Goal: Task Accomplishment & Management: Complete application form

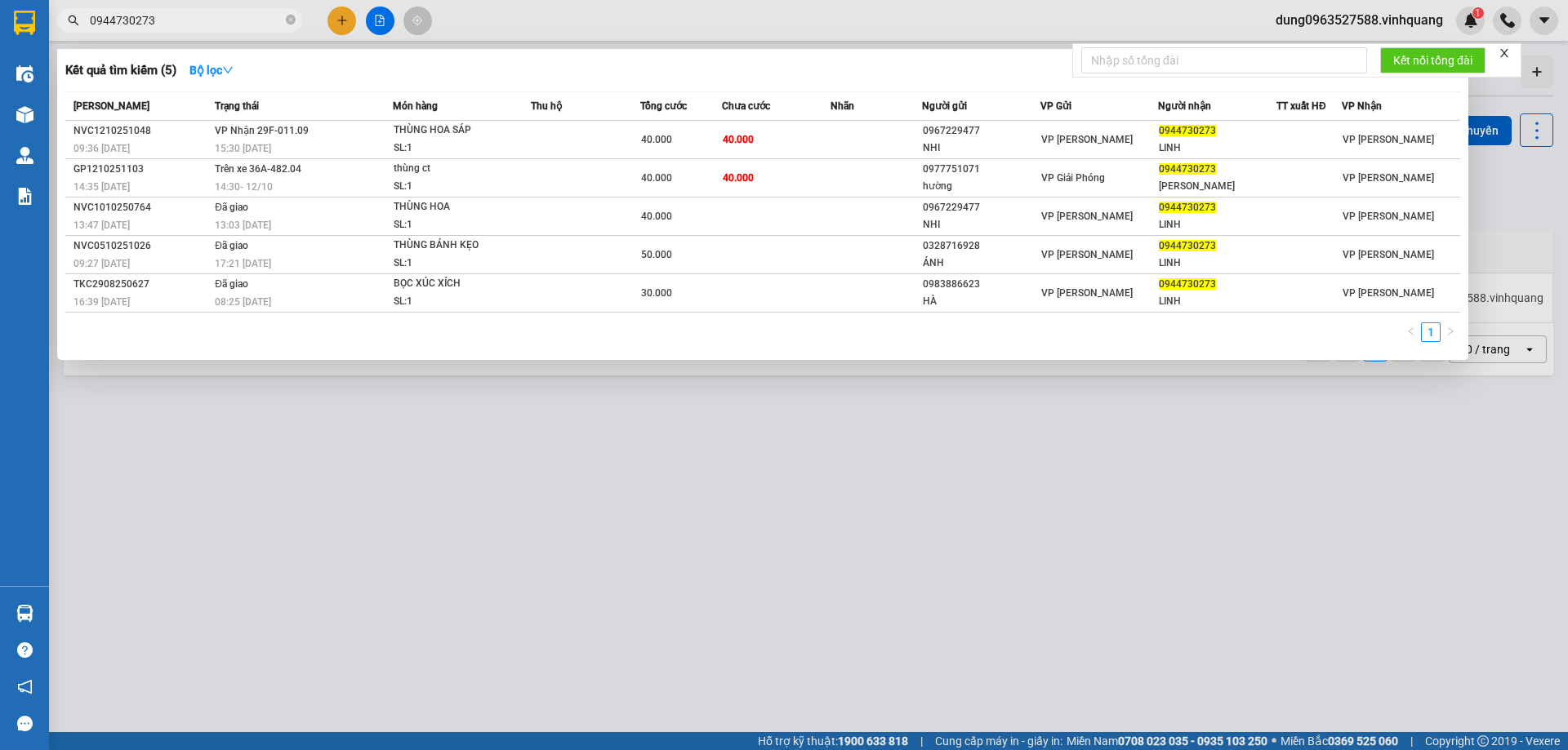
type input "0944730273"
click at [151, 460] on div at bounding box center [784, 375] width 1568 height 750
click at [296, 17] on span "0944730273" at bounding box center [180, 20] width 245 height 25
click at [288, 16] on icon "close-circle" at bounding box center [291, 19] width 10 height 10
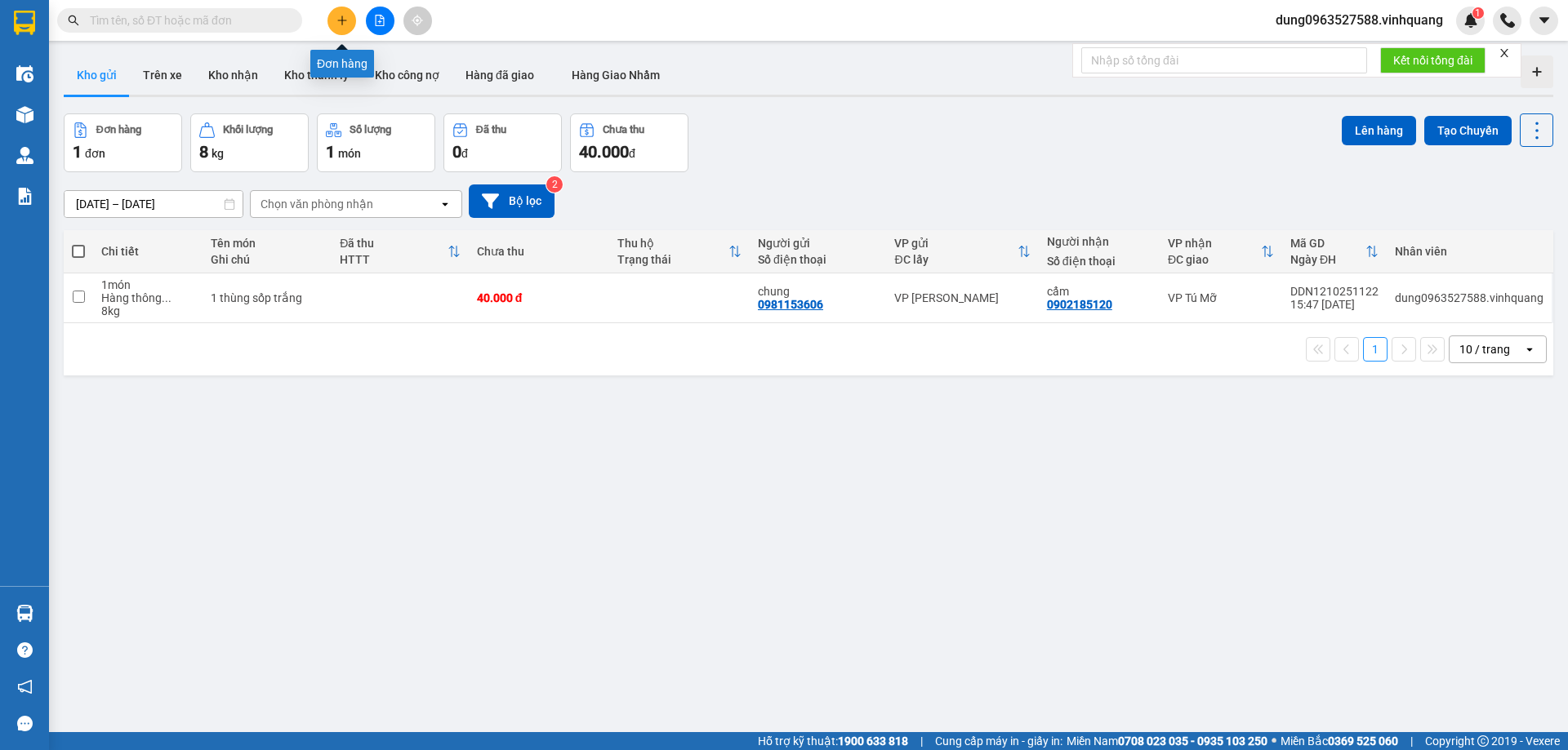
click at [347, 18] on icon "plus" at bounding box center [342, 20] width 12 height 12
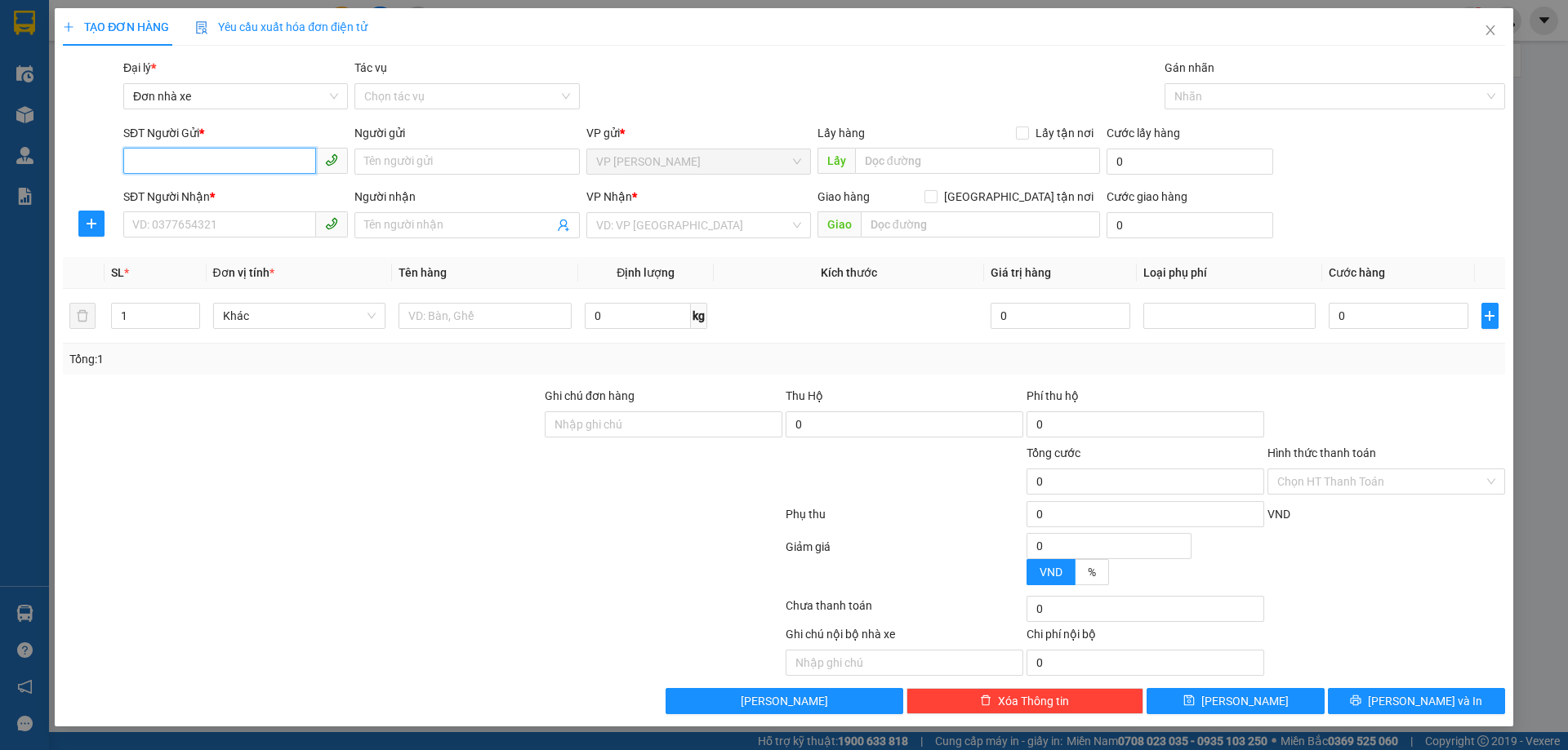
click at [234, 158] on input "SĐT Người Gửi *" at bounding box center [219, 161] width 193 height 26
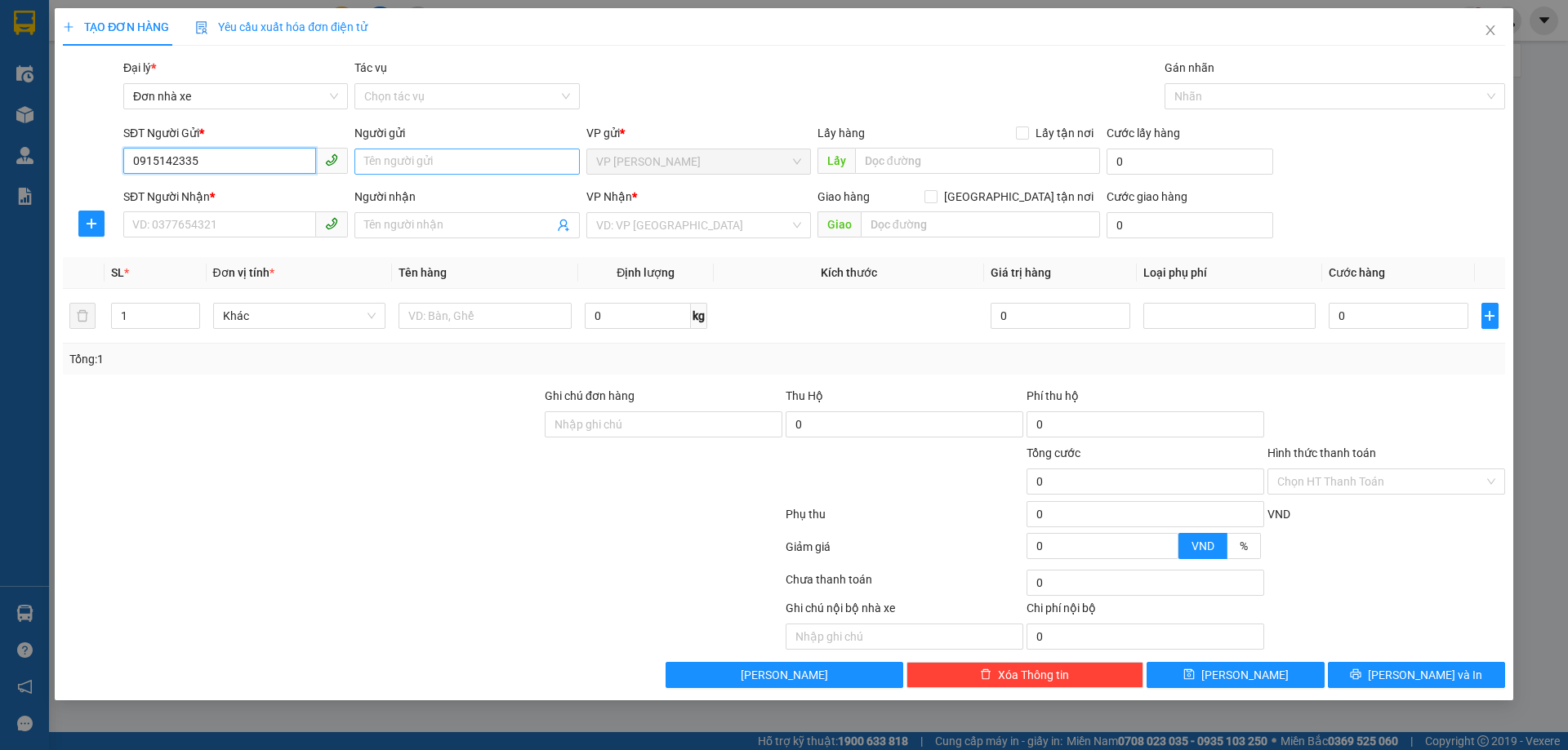
type input "0915142335"
click at [399, 159] on input "Người gửi" at bounding box center [467, 162] width 225 height 26
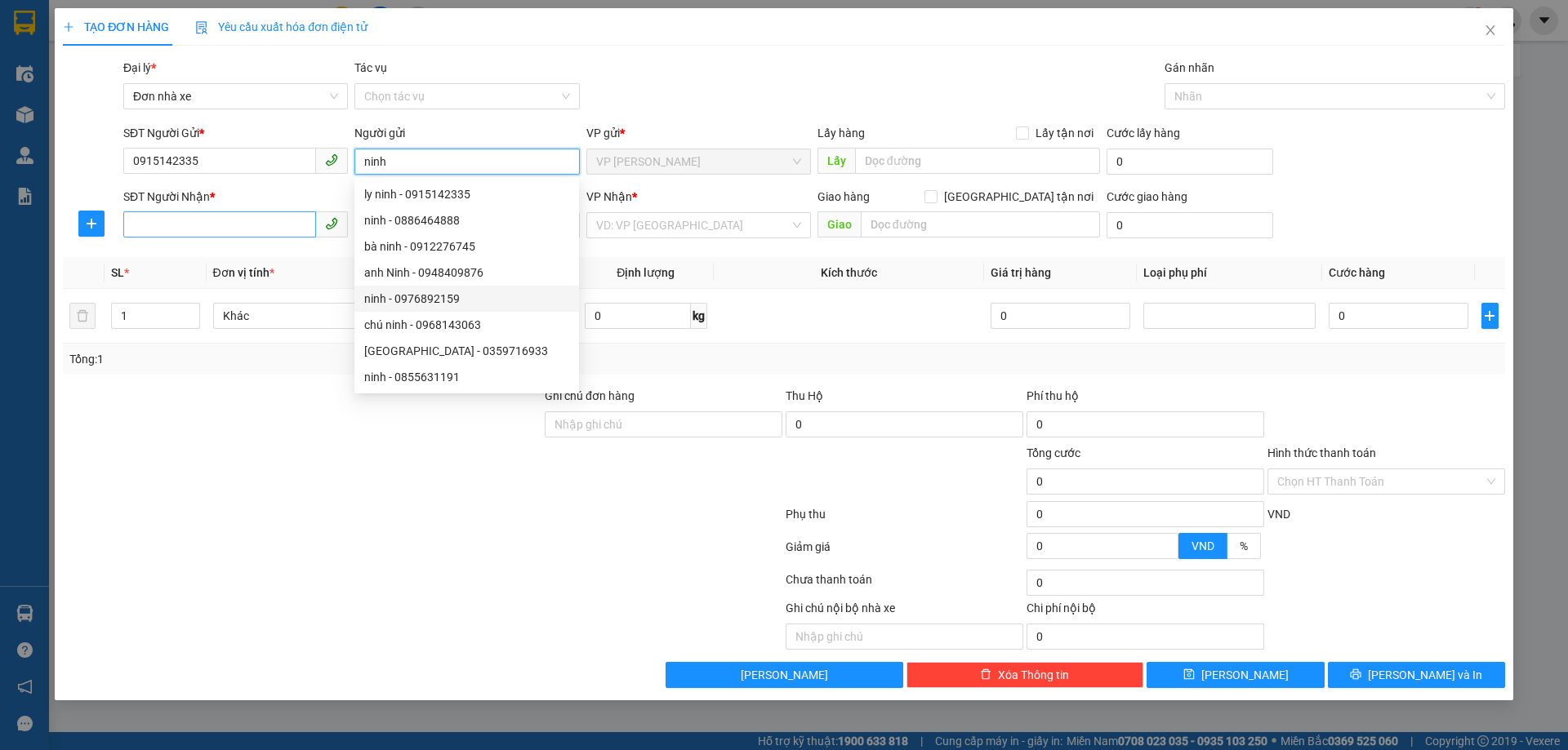
type input "ninh"
click at [240, 225] on input "SĐT Người Nhận *" at bounding box center [219, 225] width 193 height 26
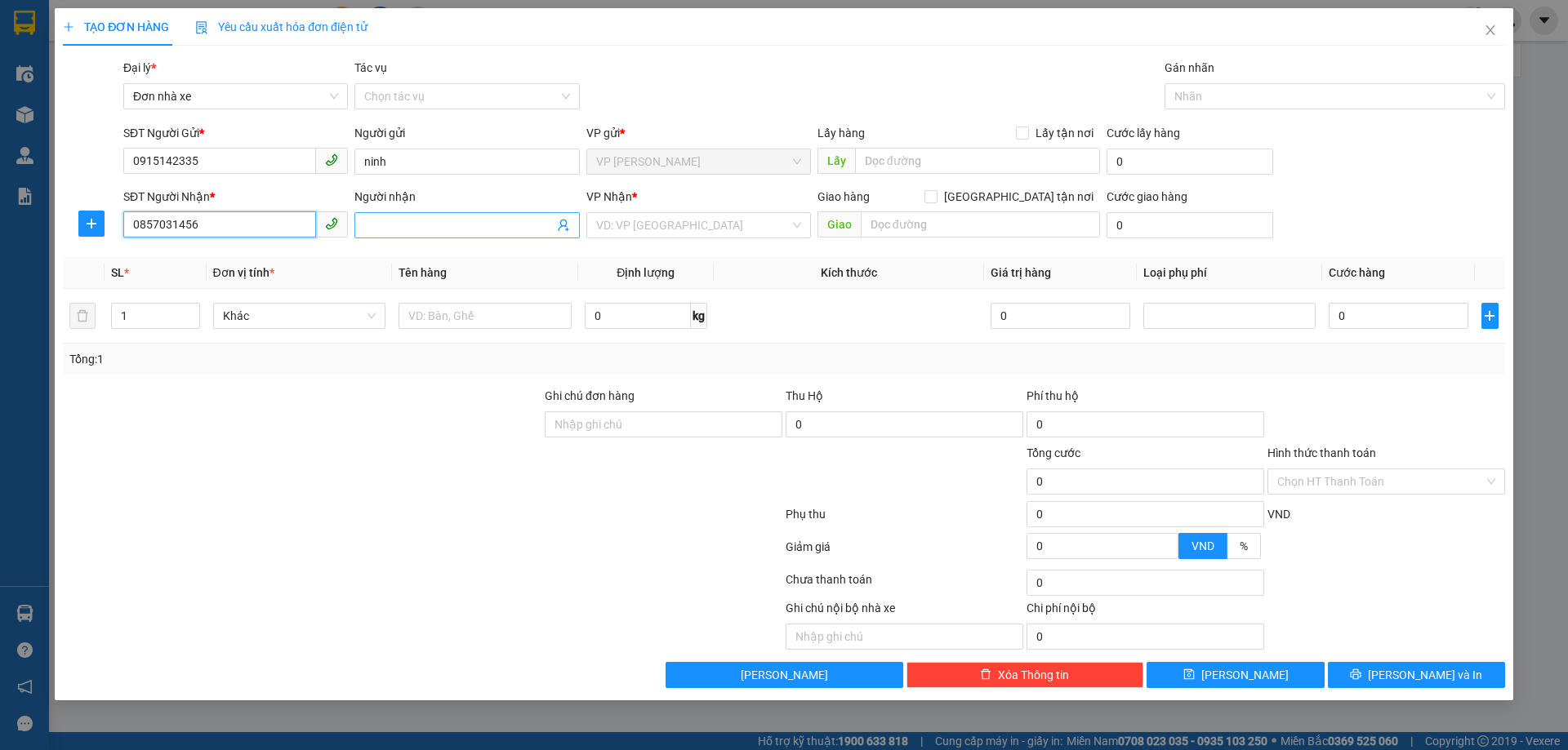
type input "0857031456"
click at [423, 225] on input "Người nhận" at bounding box center [459, 226] width 188 height 18
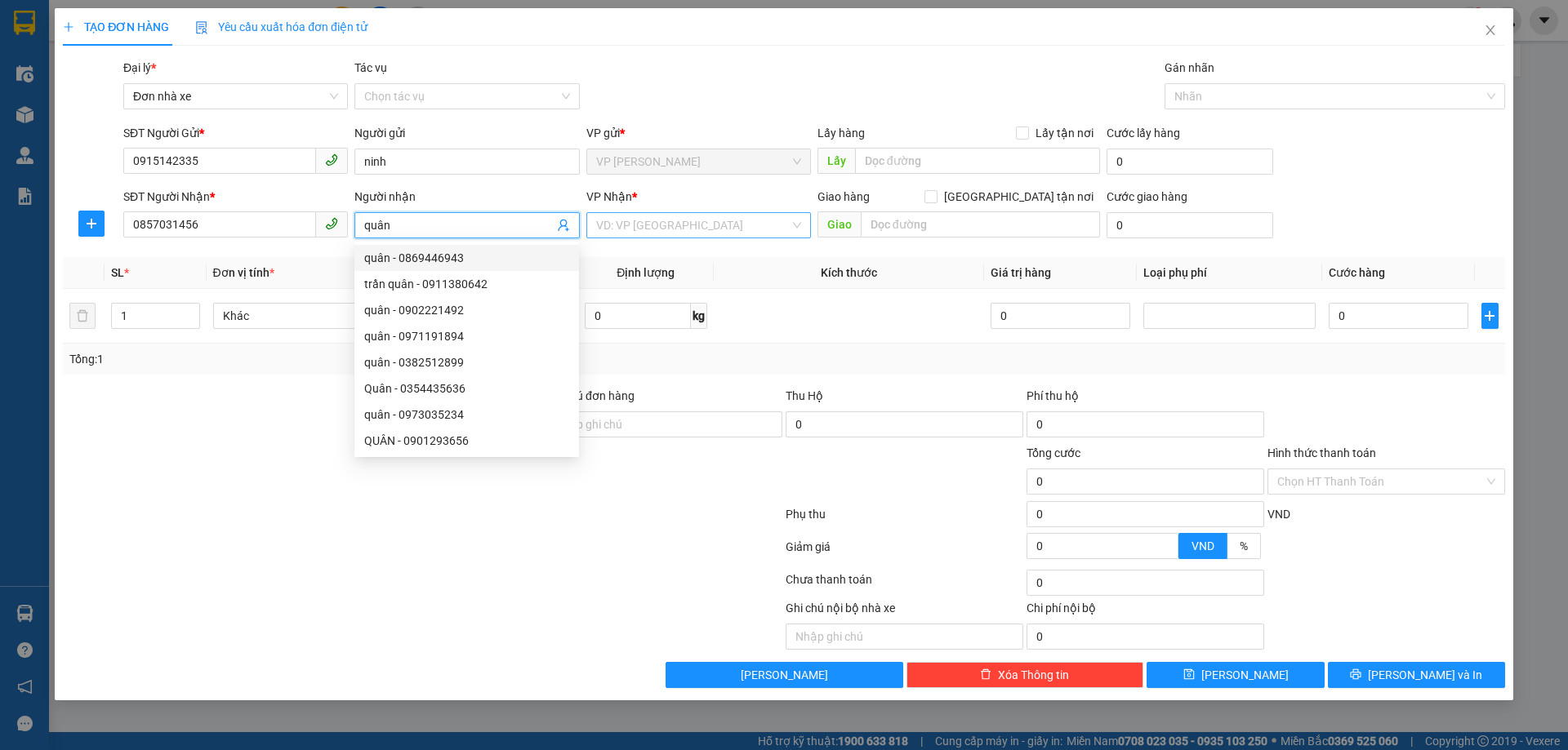
type input "quân"
click at [670, 218] on input "search" at bounding box center [693, 225] width 194 height 25
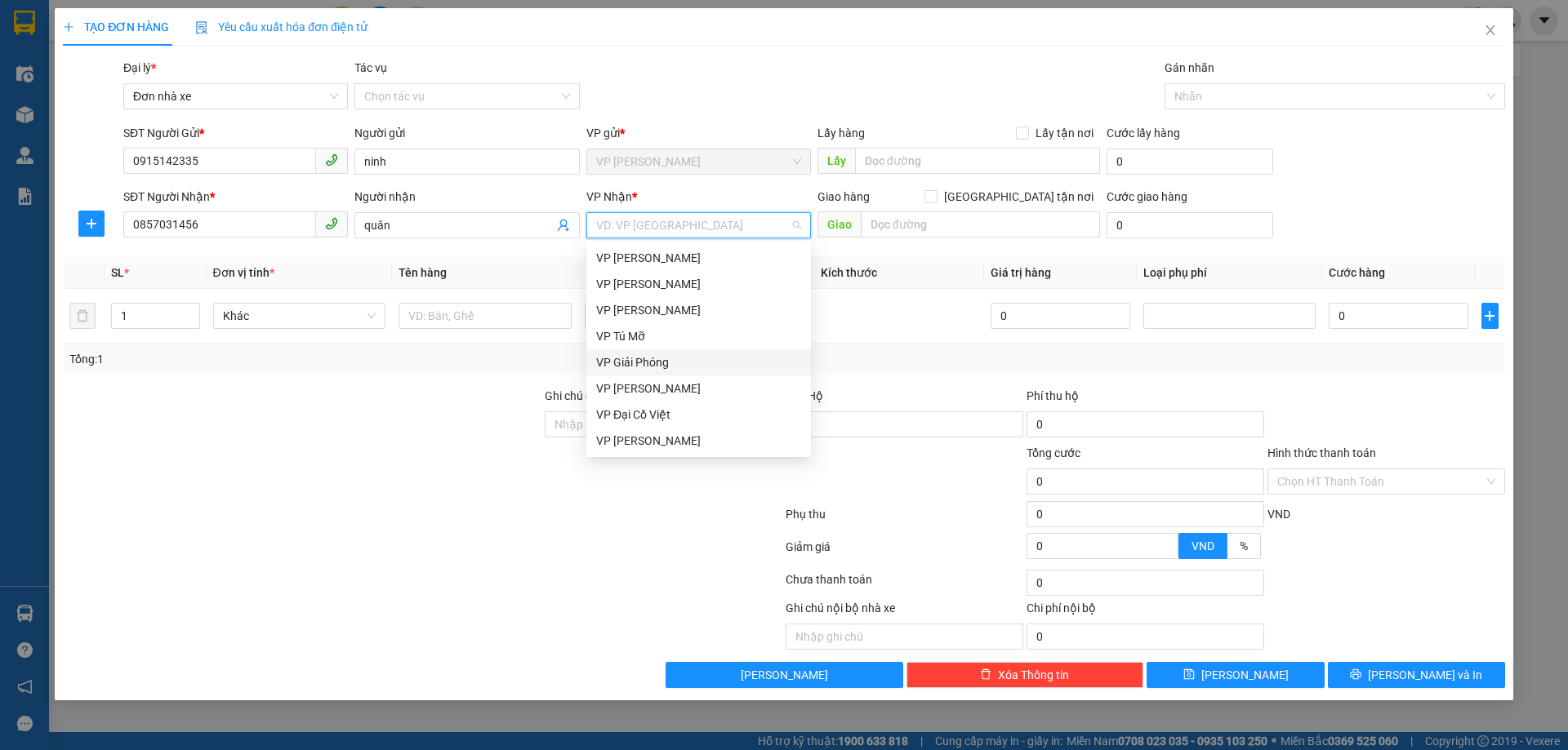
scroll to position [79, 0]
click at [650, 411] on div "VP [PERSON_NAME]" at bounding box center [698, 415] width 205 height 18
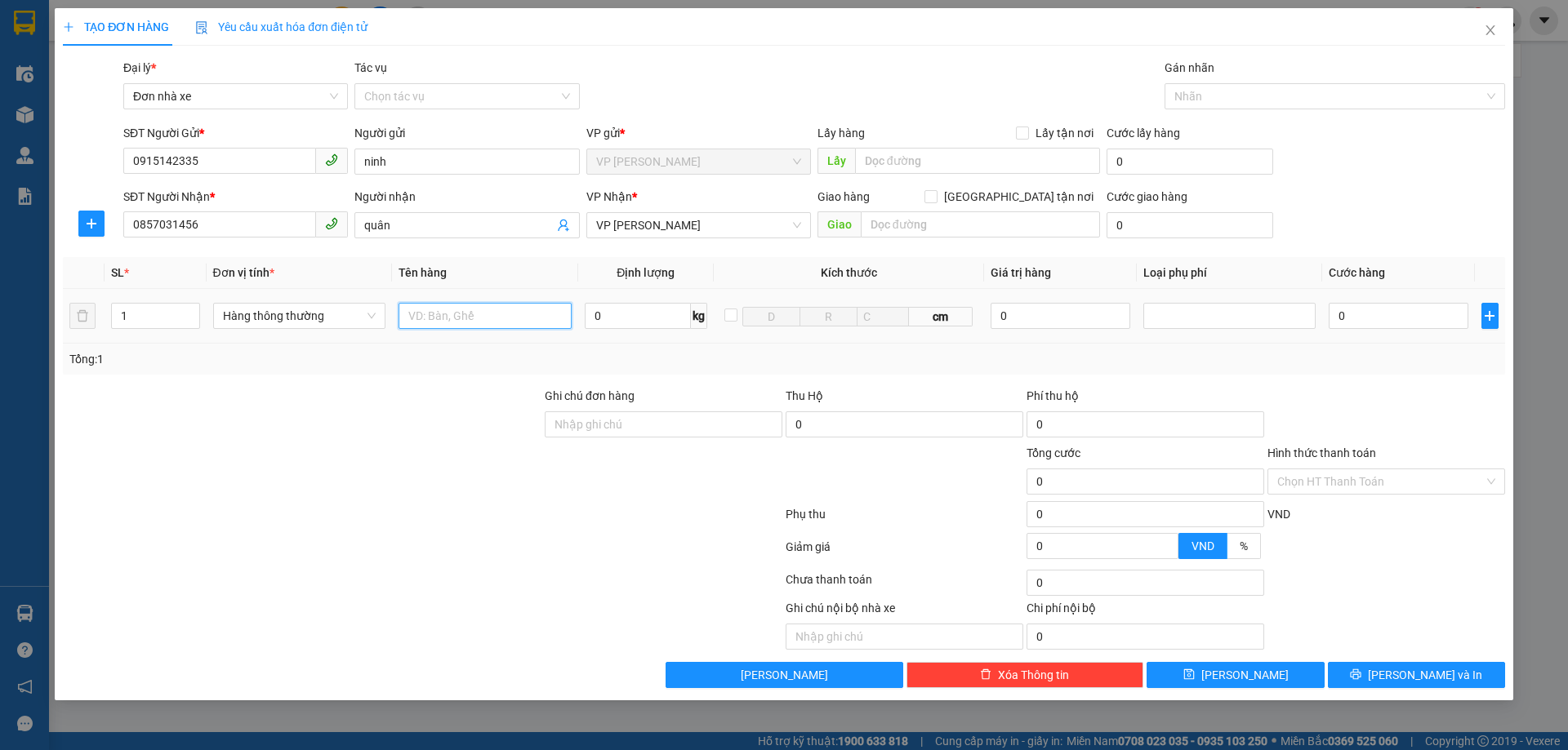
click at [432, 320] on input "text" at bounding box center [484, 316] width 173 height 26
type input "1 bọc xanh"
click at [635, 315] on input "0" at bounding box center [638, 316] width 106 height 26
type input "7"
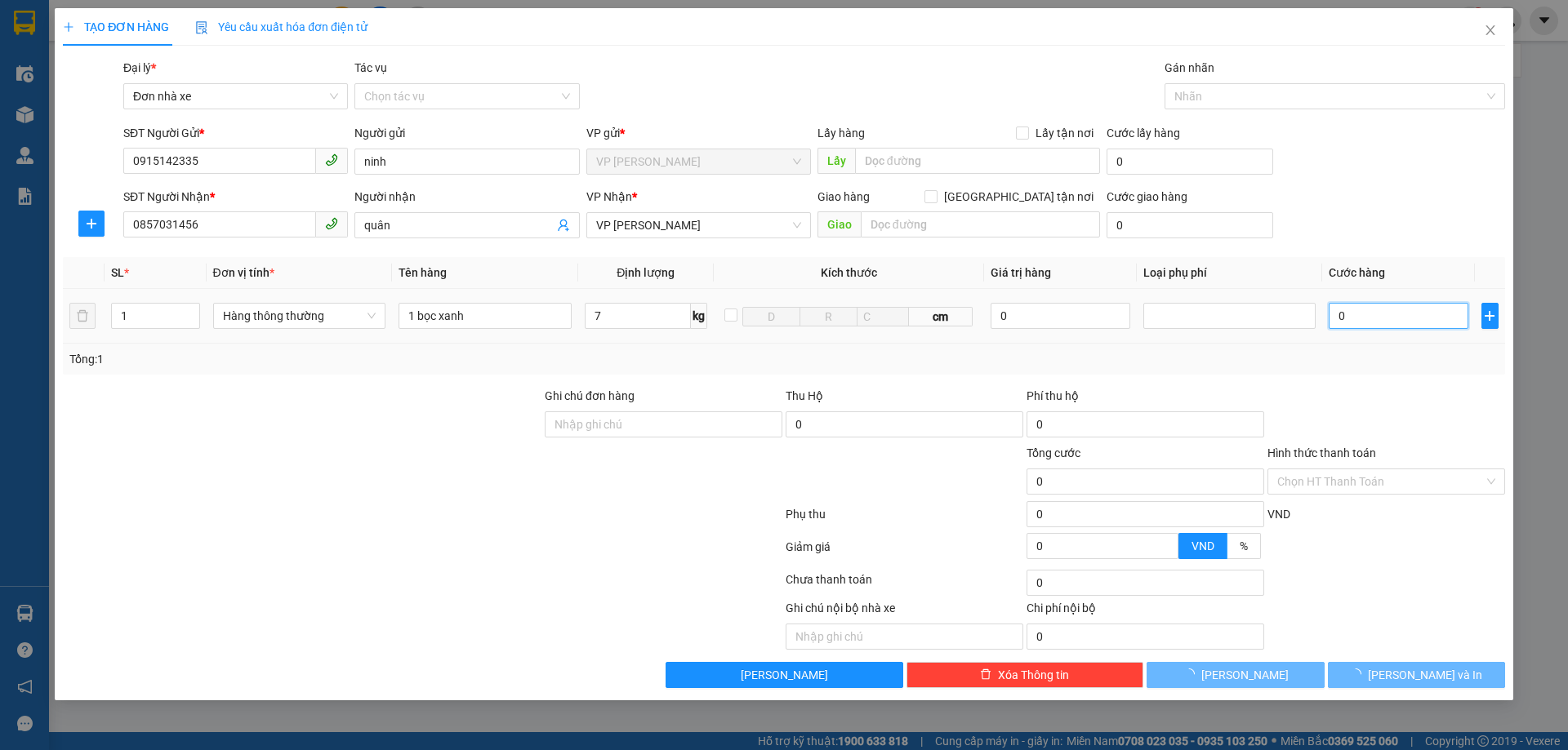
click at [1359, 307] on input "0" at bounding box center [1398, 316] width 139 height 26
type input "40.000"
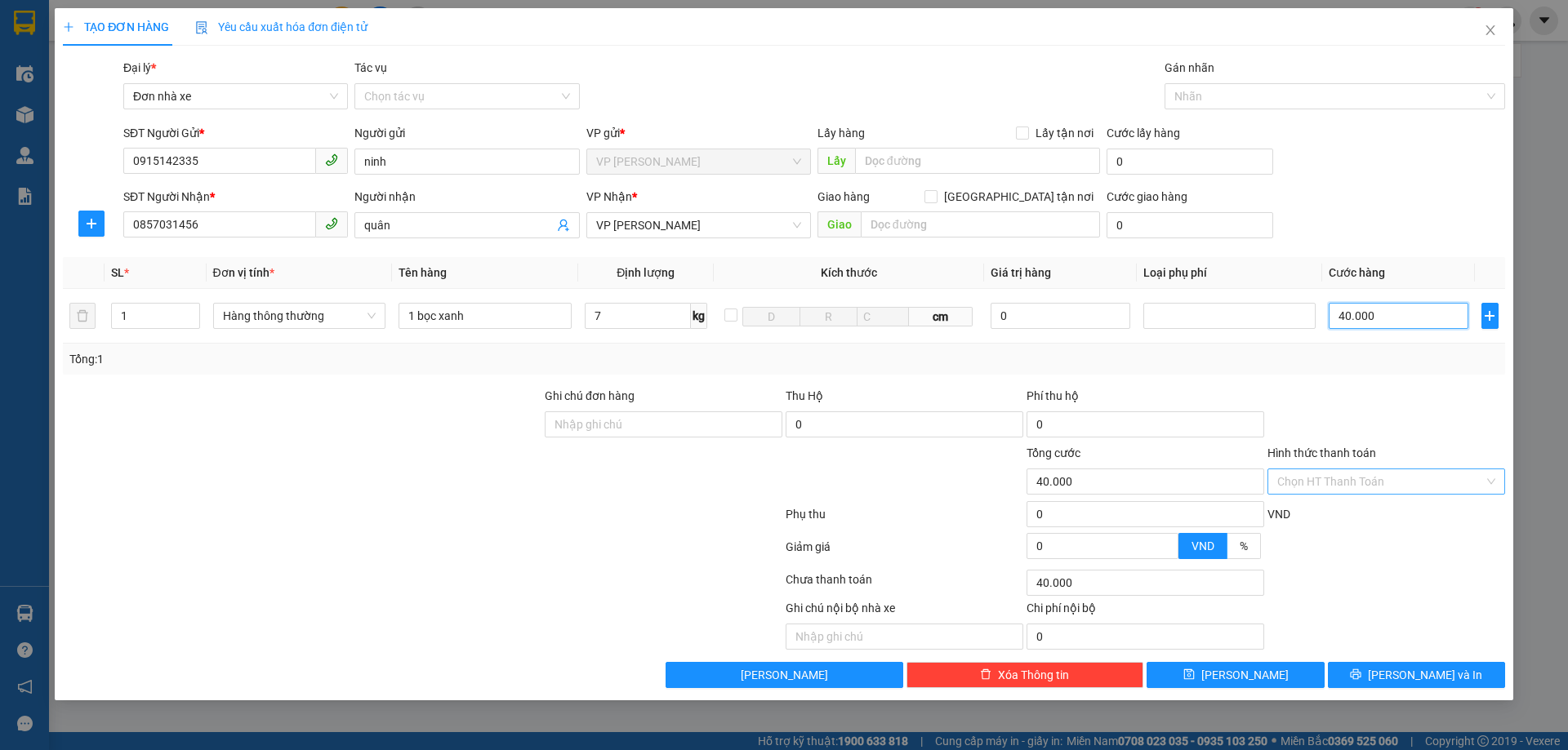
click at [1494, 480] on div "Chọn HT Thanh Toán" at bounding box center [1386, 481] width 238 height 26
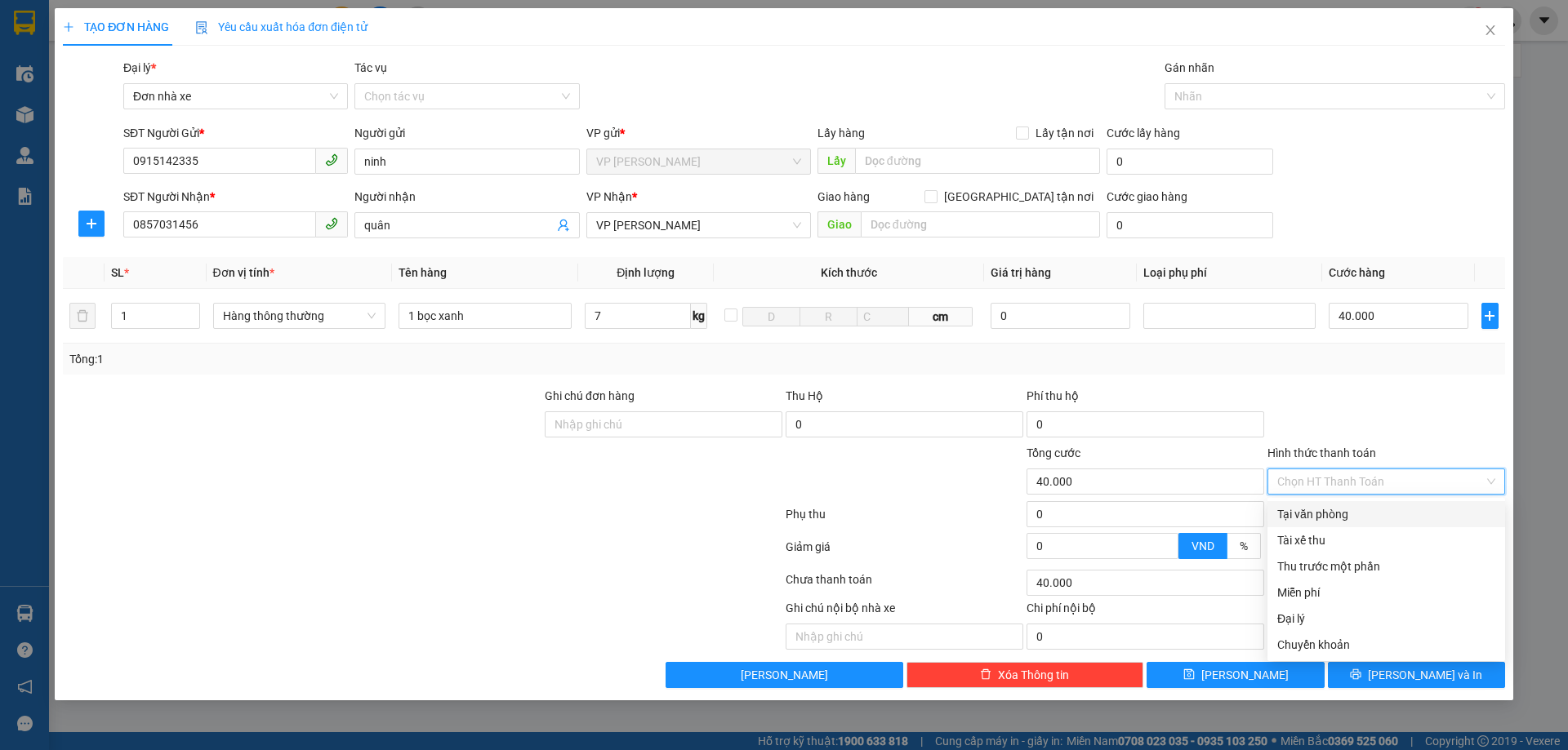
click at [1335, 508] on div "Tại văn phòng" at bounding box center [1386, 514] width 218 height 18
type input "0"
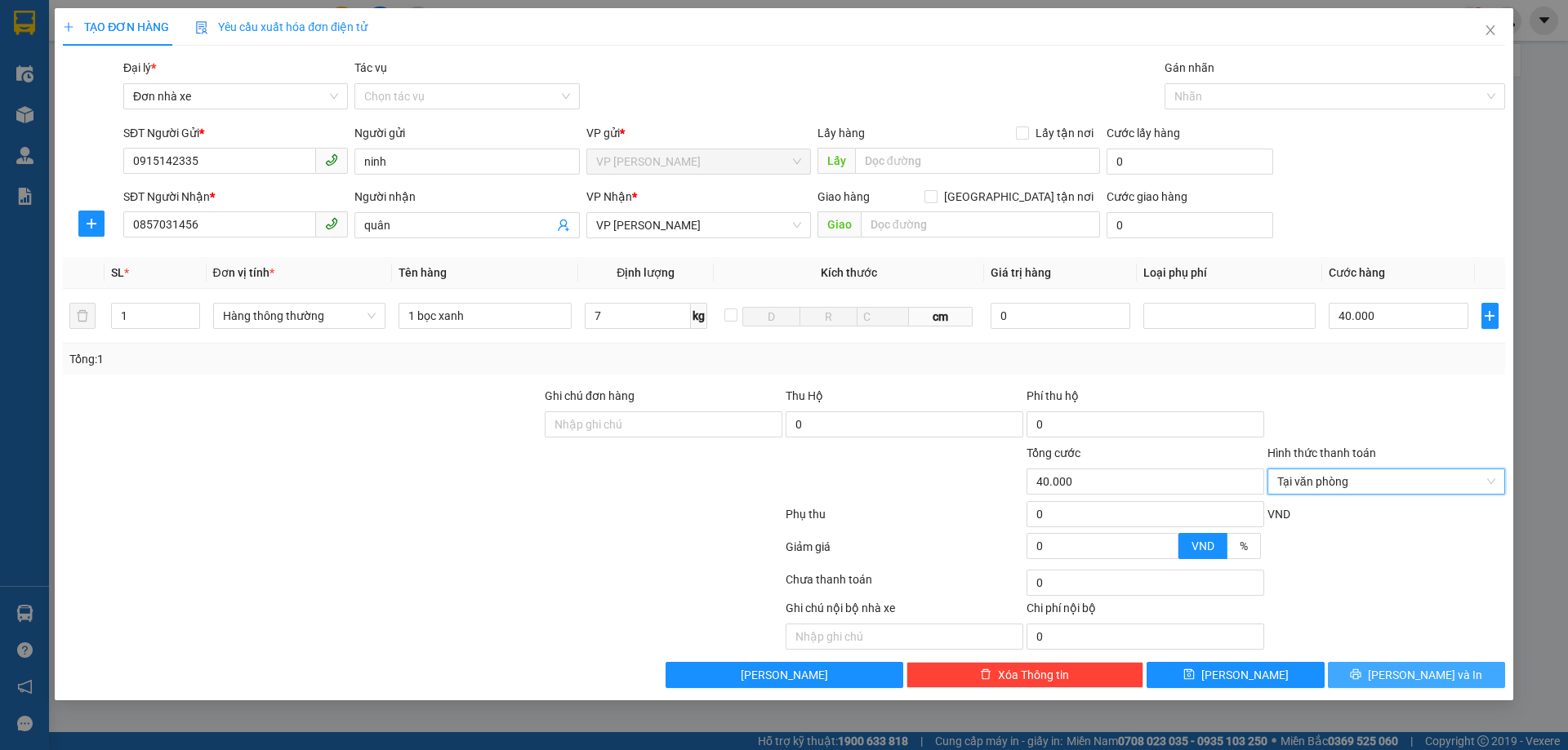
click at [1409, 670] on span "[PERSON_NAME] và In" at bounding box center [1425, 675] width 114 height 18
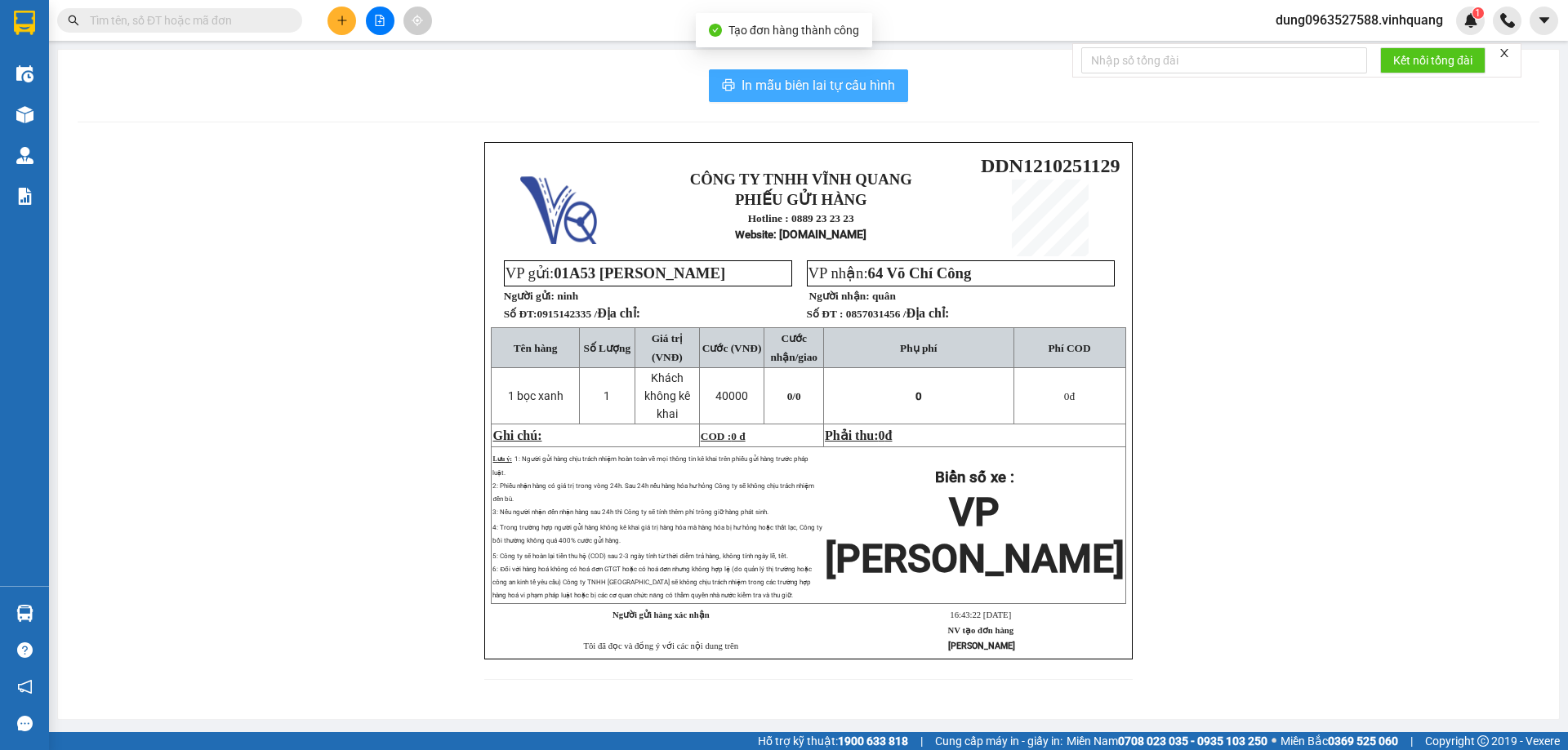
click at [829, 88] on span "In mẫu biên lai tự cấu hình" at bounding box center [819, 85] width 154 height 20
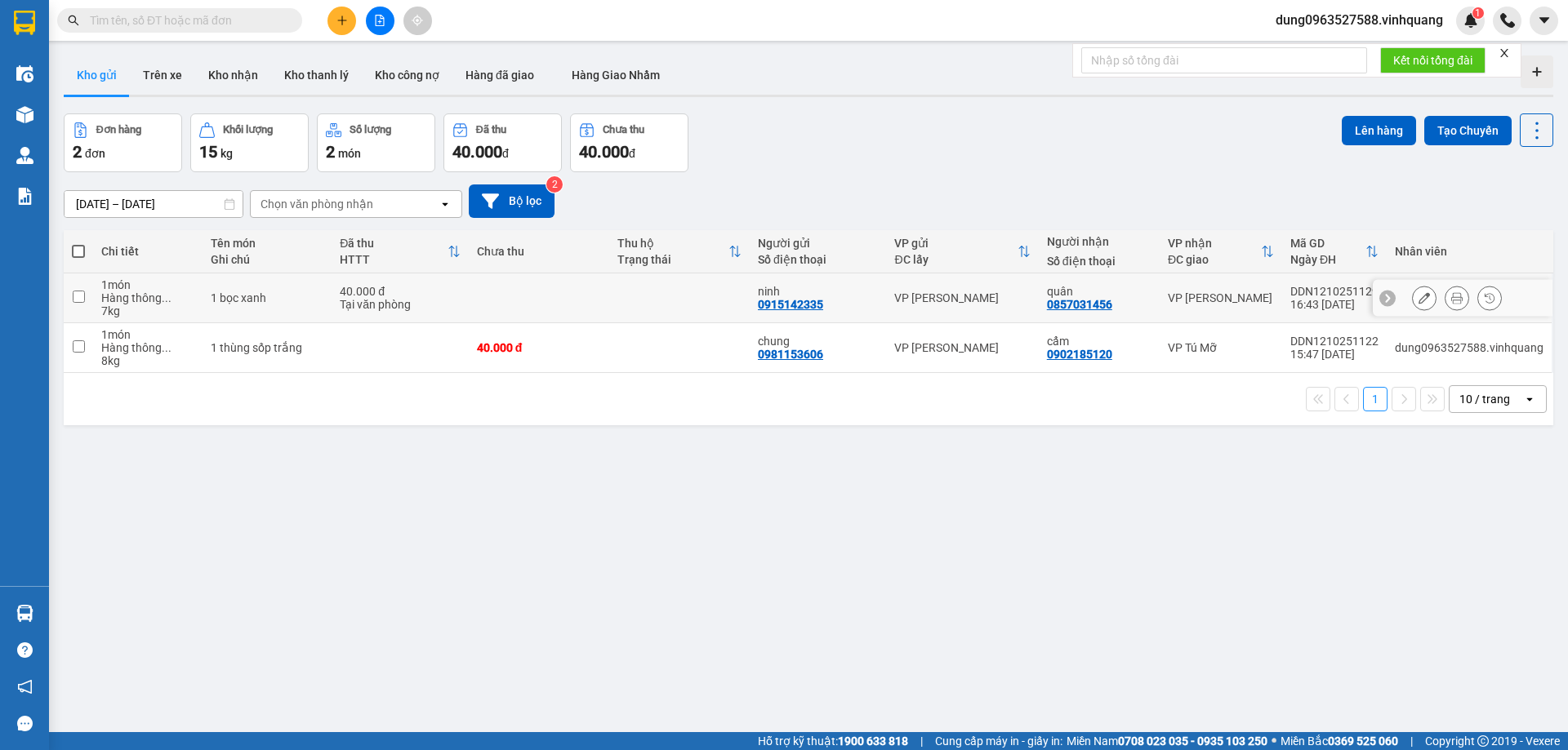
click at [79, 298] on input "checkbox" at bounding box center [79, 296] width 12 height 12
checkbox input "true"
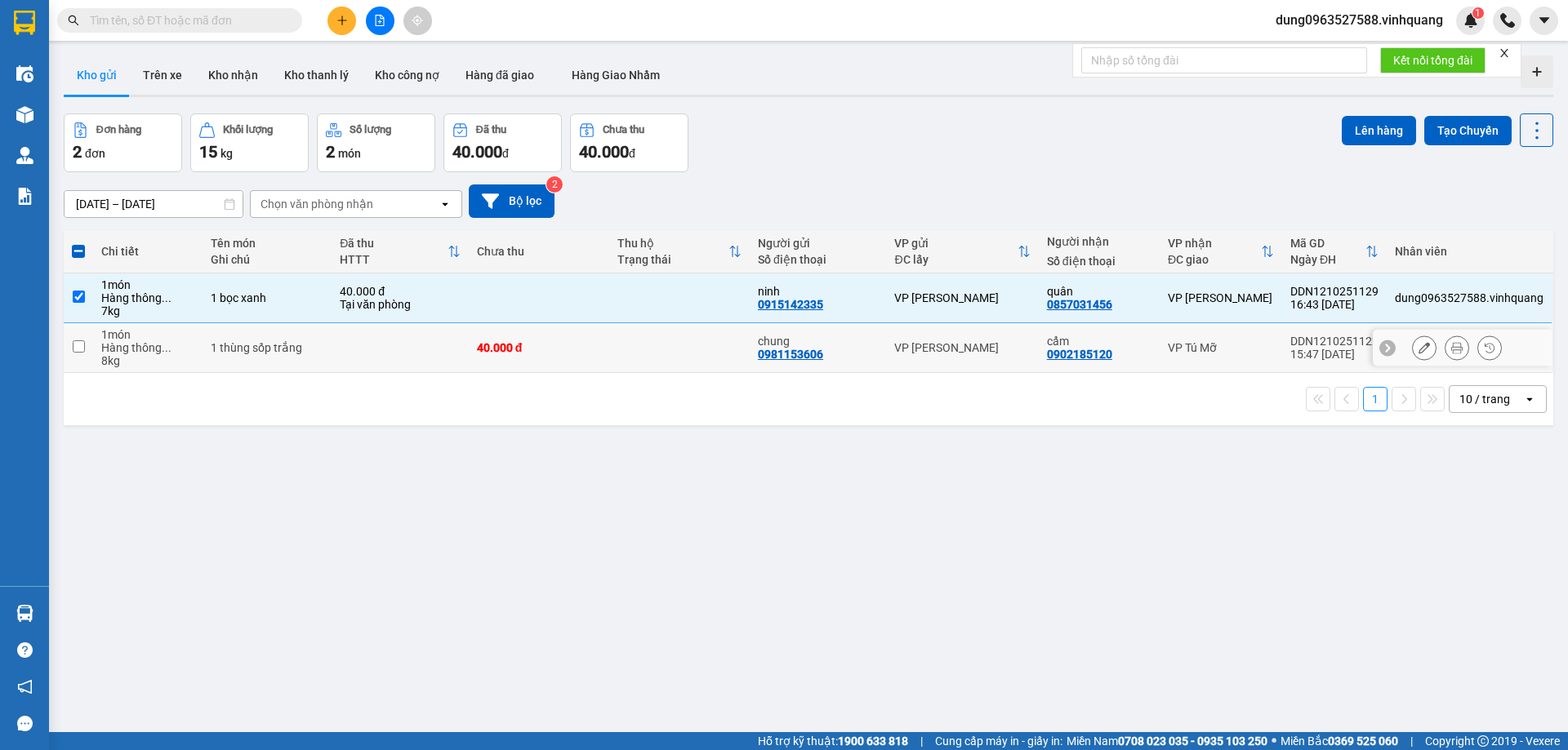
click at [80, 347] on input "checkbox" at bounding box center [79, 346] width 12 height 12
checkbox input "true"
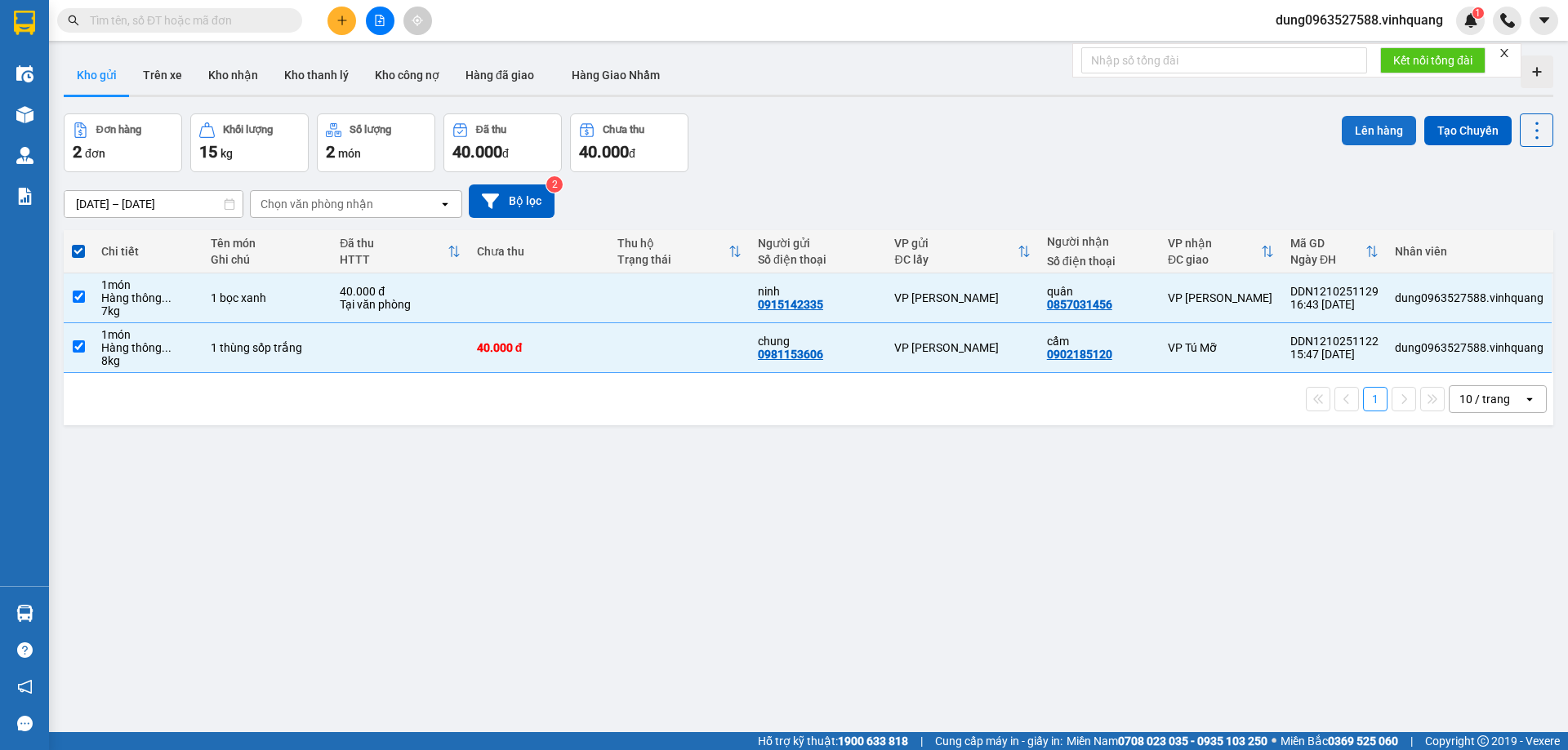
click at [1370, 132] on button "Lên hàng" at bounding box center [1379, 131] width 74 height 29
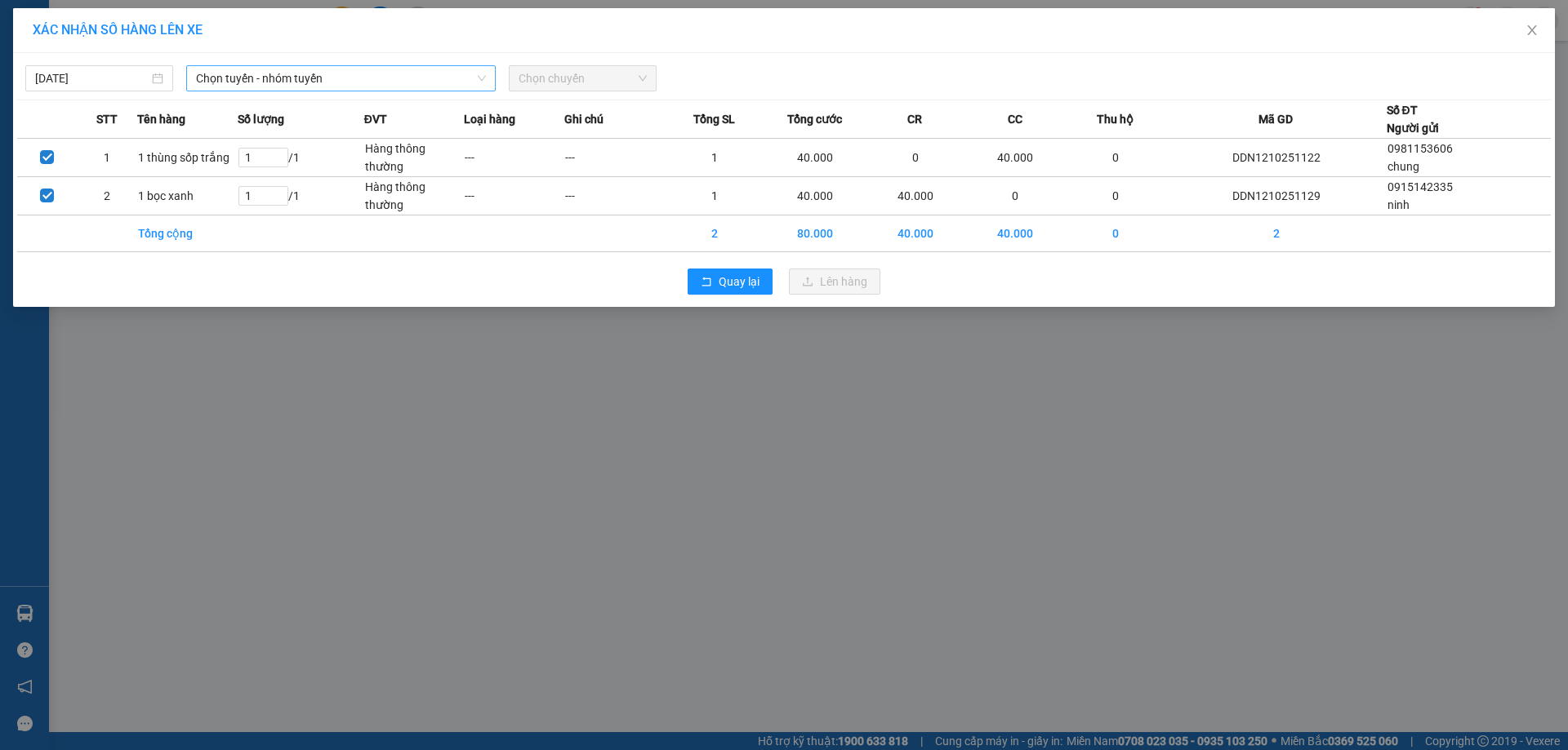
click at [480, 73] on icon "down" at bounding box center [482, 78] width 10 height 10
click at [481, 71] on span "Chọn tuyến - nhóm tuyến" at bounding box center [341, 78] width 290 height 25
click at [484, 78] on icon "down" at bounding box center [482, 79] width 8 height 5
click at [482, 75] on icon "down" at bounding box center [482, 78] width 10 height 10
click at [482, 73] on icon "down" at bounding box center [482, 78] width 10 height 10
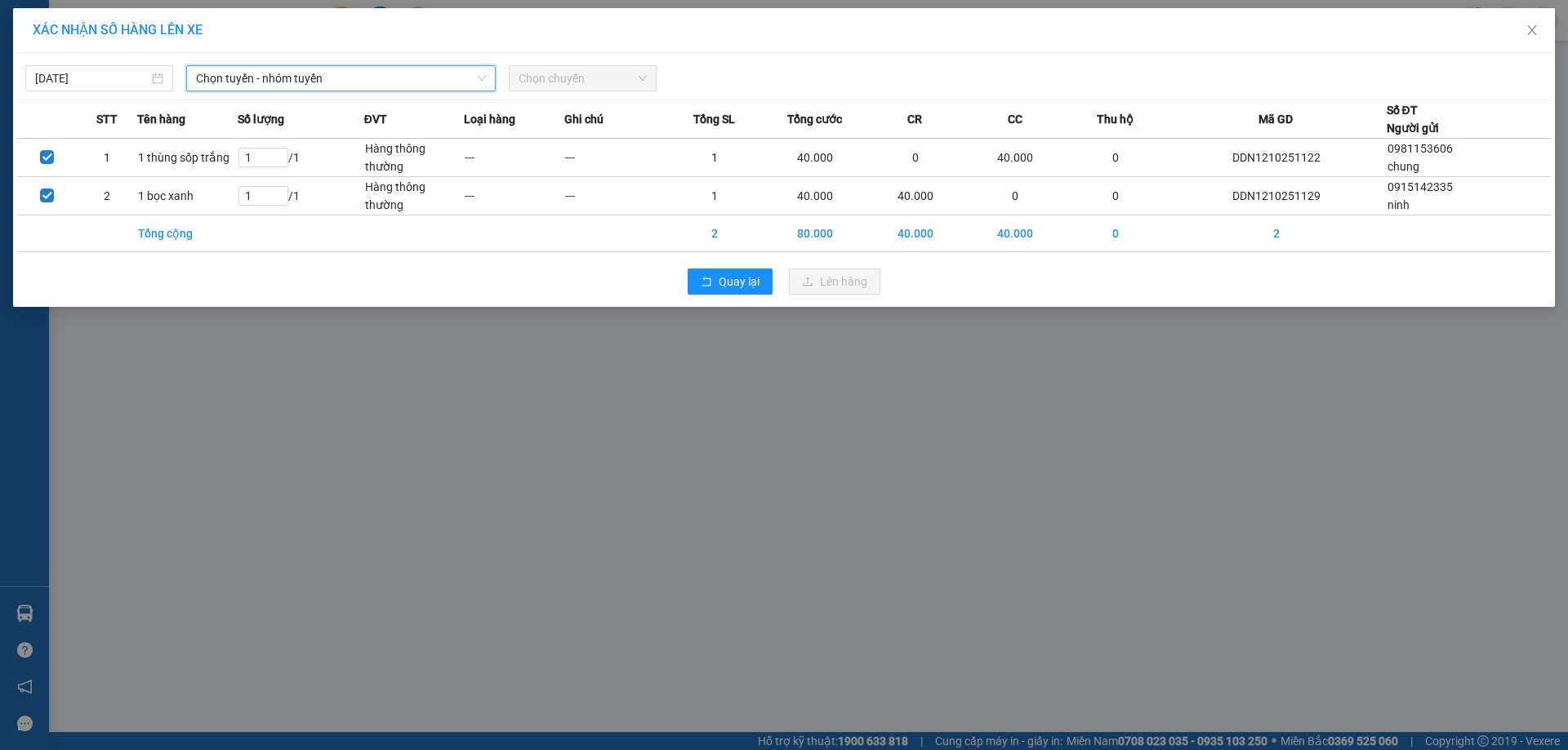
click at [482, 73] on icon "down" at bounding box center [482, 78] width 10 height 10
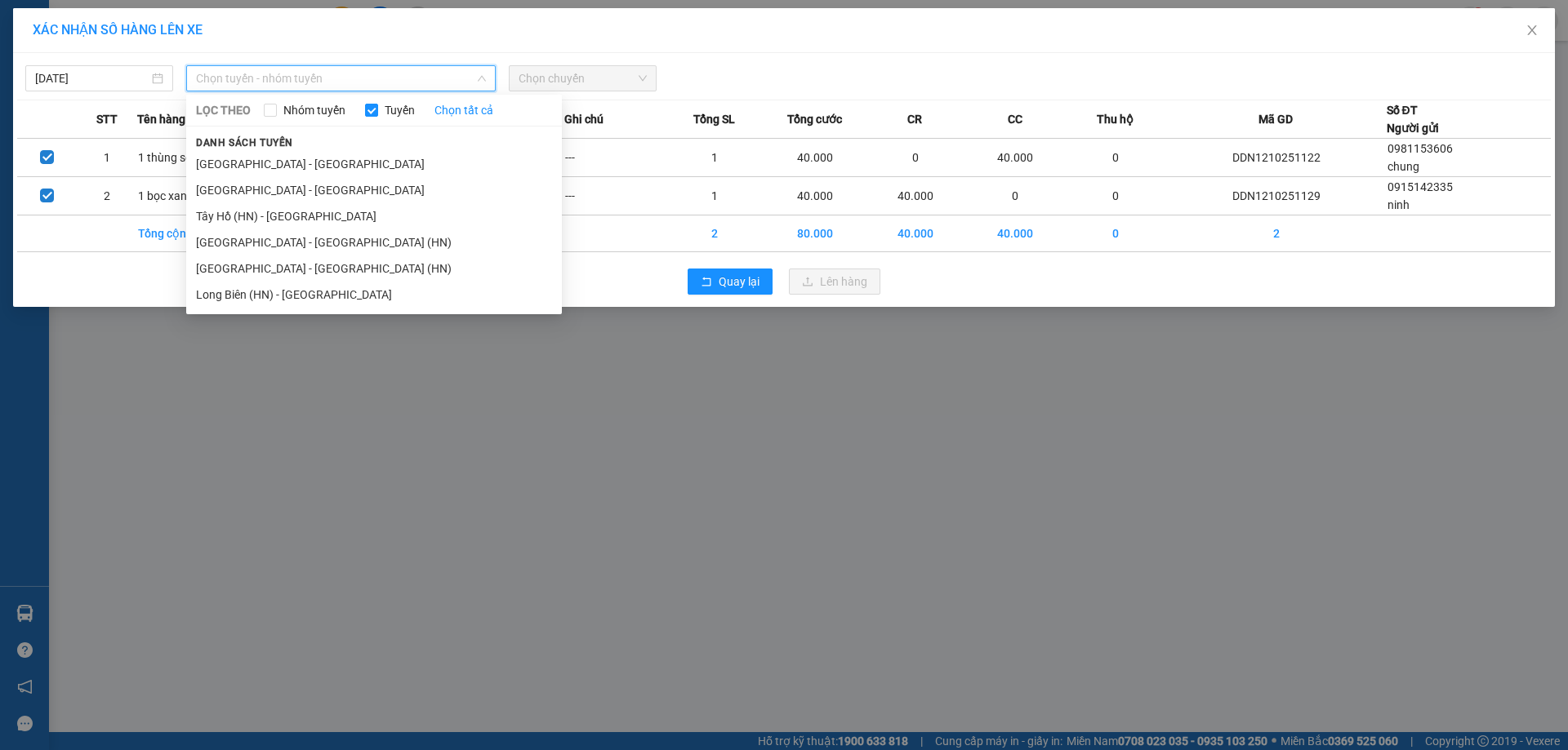
click at [487, 71] on div "Chọn tuyến - nhóm tuyến" at bounding box center [341, 79] width 310 height 26
click at [275, 268] on li "[GEOGRAPHIC_DATA] - [GEOGRAPHIC_DATA] (HN)" at bounding box center [374, 269] width 376 height 26
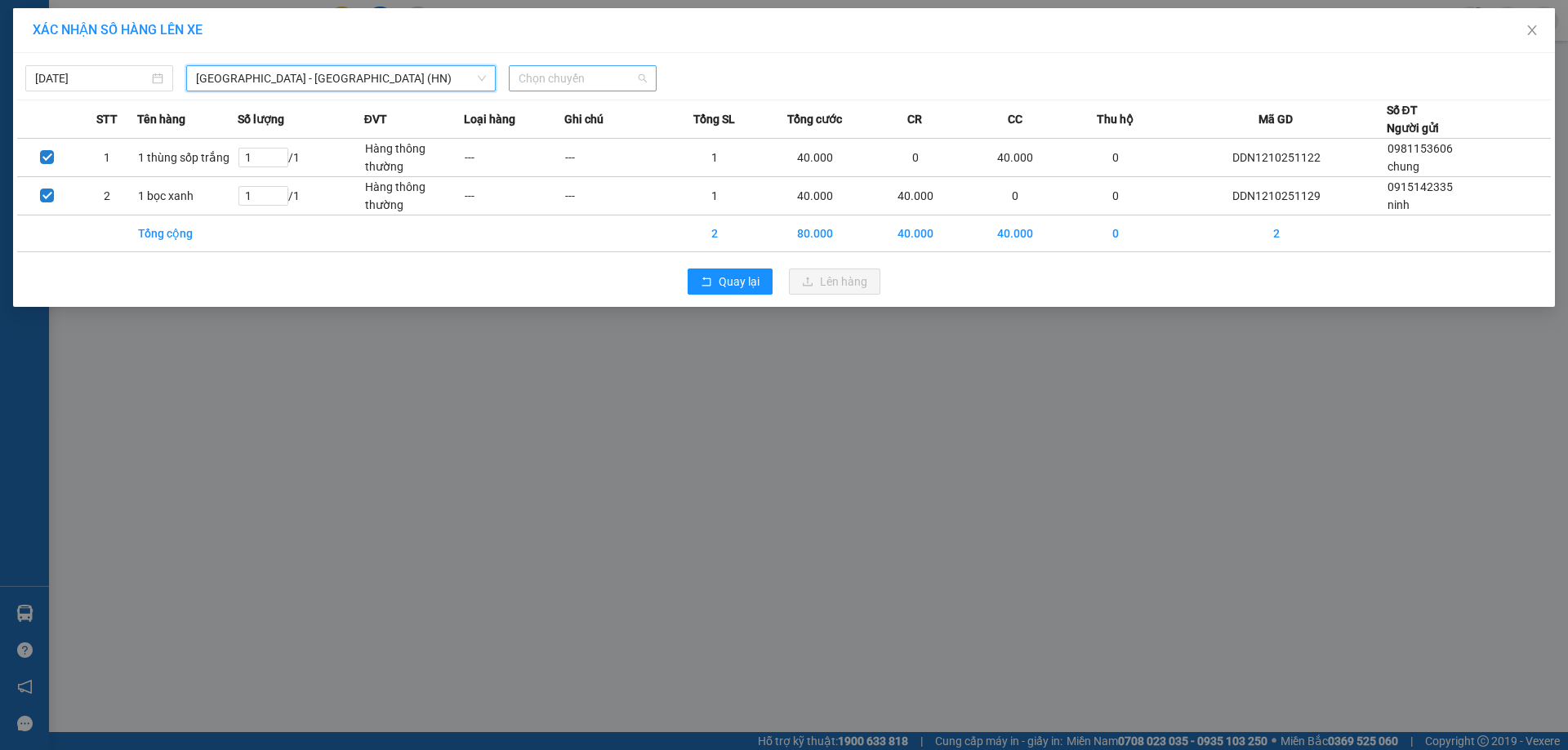
click at [641, 74] on span "Chọn chuyến" at bounding box center [583, 78] width 128 height 25
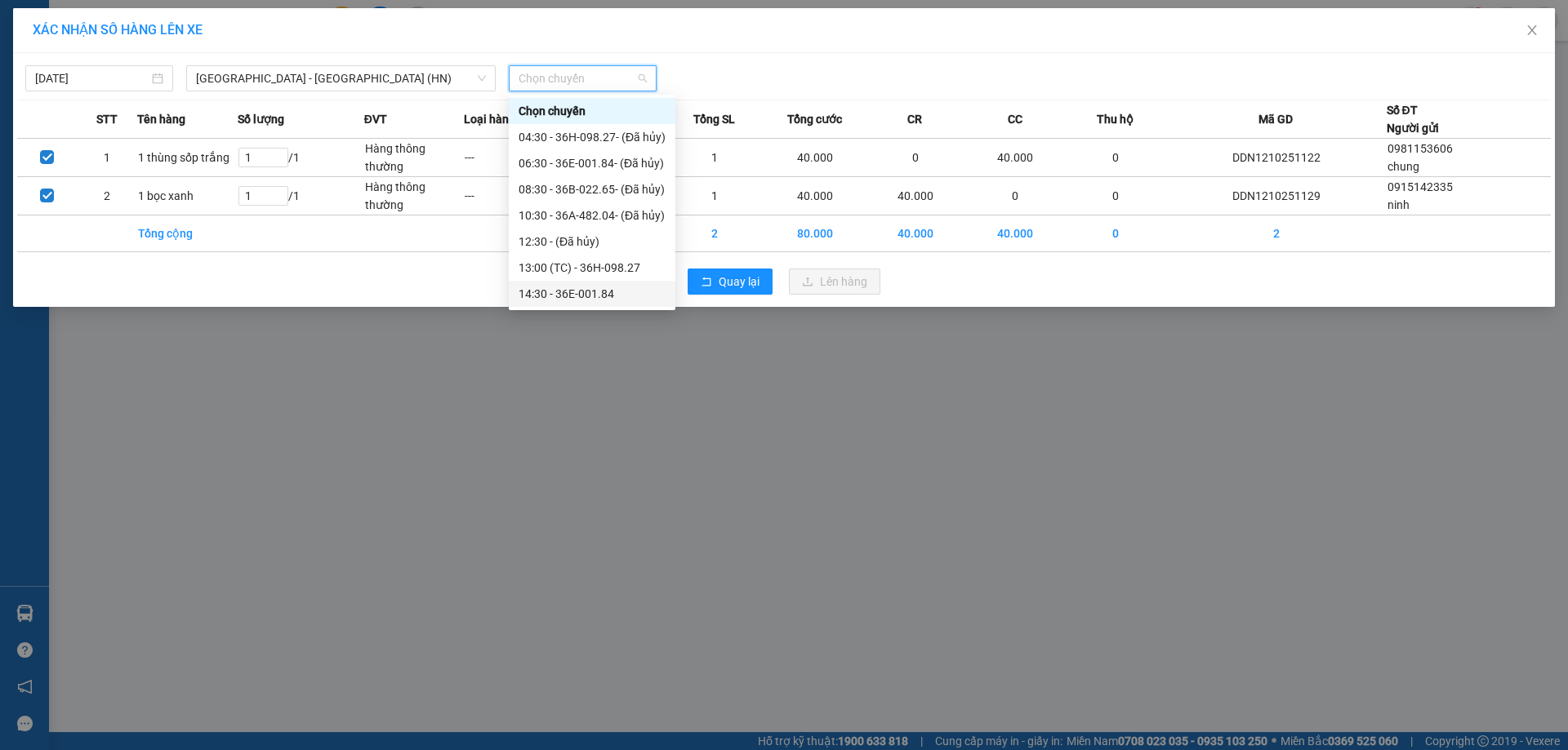
scroll to position [26, 0]
click at [536, 290] on div "16:30 - 36B-022.65" at bounding box center [592, 294] width 147 height 18
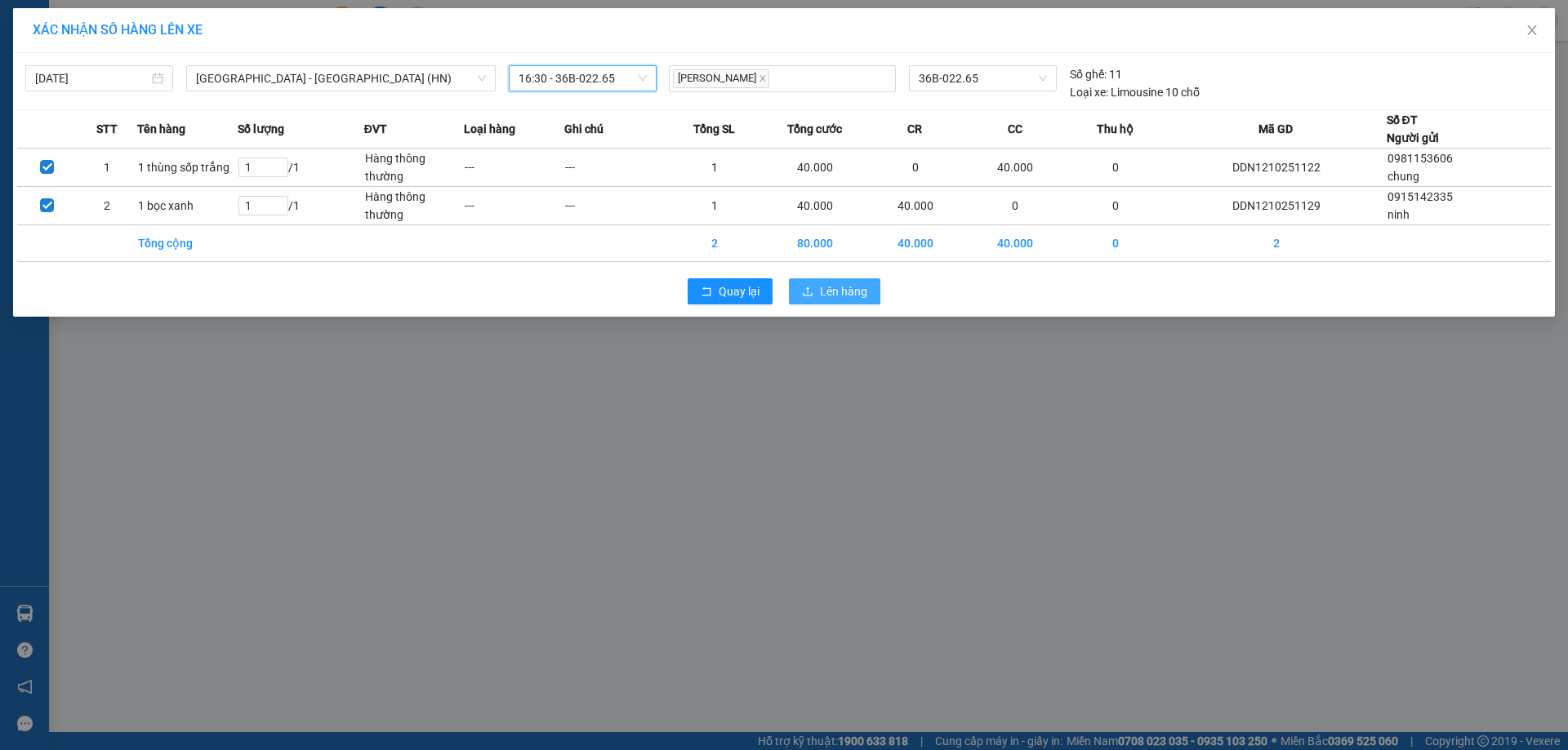
click at [854, 291] on span "Lên hàng" at bounding box center [843, 291] width 48 height 18
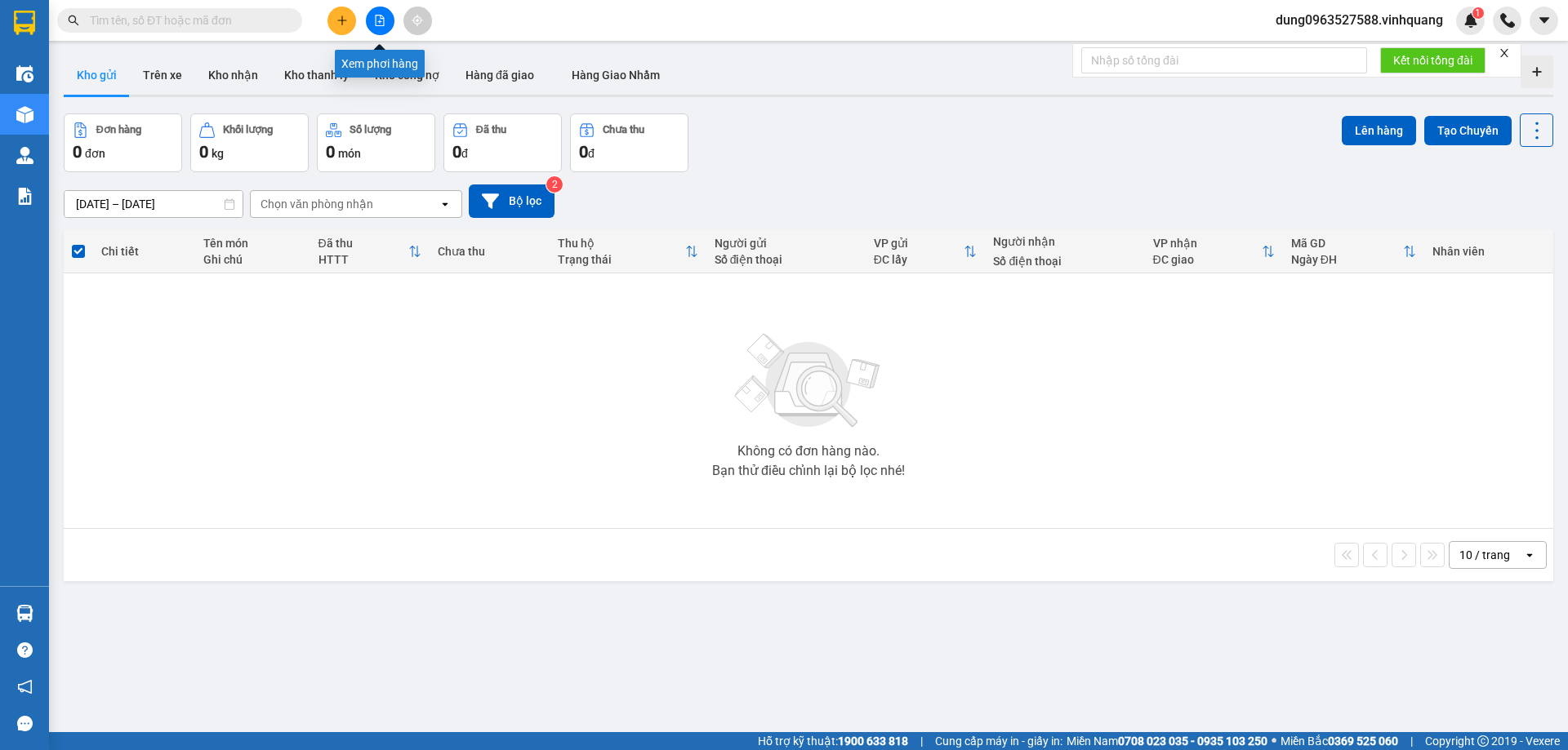
click at [380, 24] on icon "file-add" at bounding box center [379, 20] width 12 height 12
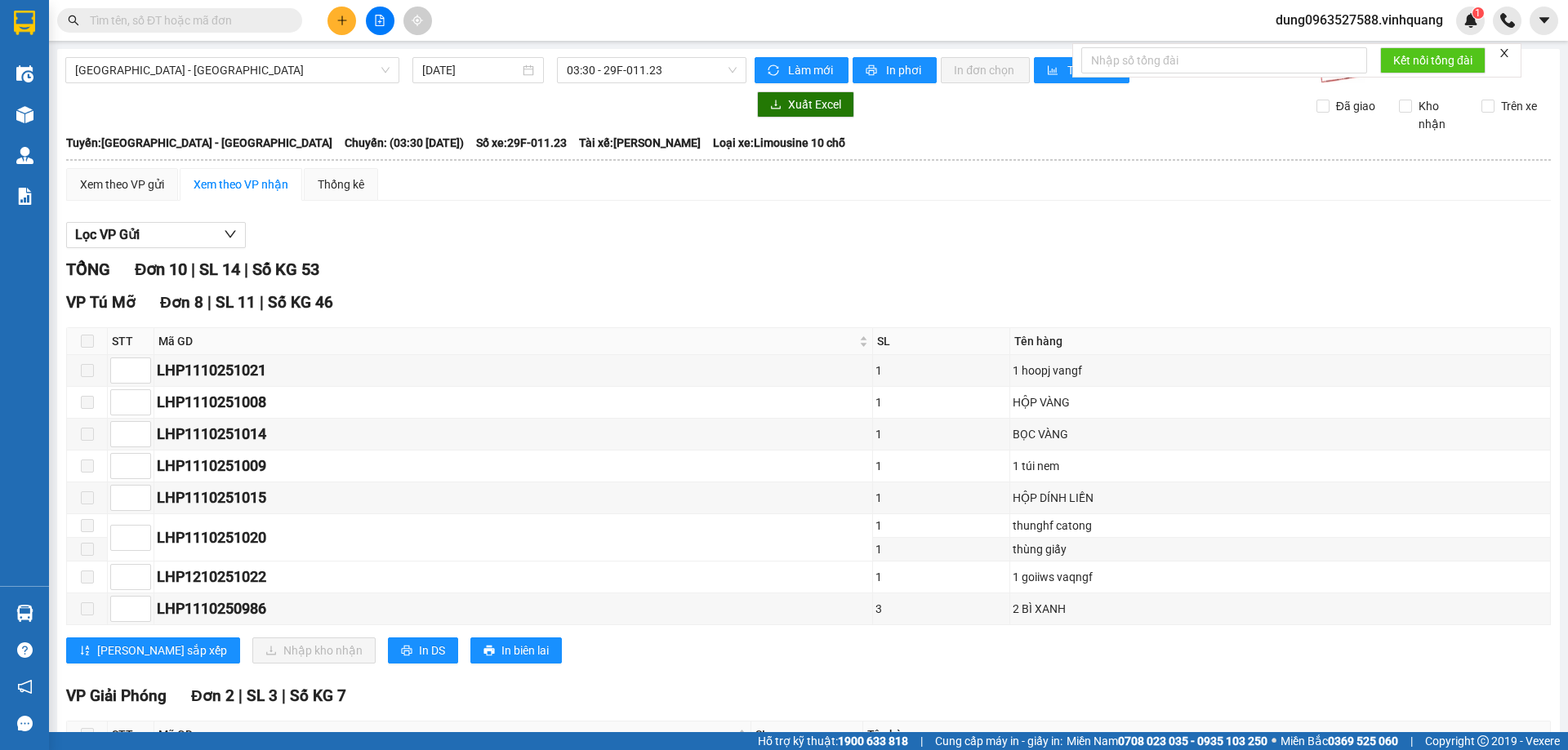
click at [286, 57] on div "[GEOGRAPHIC_DATA] - [GEOGRAPHIC_DATA] [DATE] 03:30 - 29F-011.23 Làm mới In phơi…" at bounding box center [809, 469] width 1503 height 840
click at [357, 66] on span "[GEOGRAPHIC_DATA] - [GEOGRAPHIC_DATA]" at bounding box center [232, 69] width 314 height 25
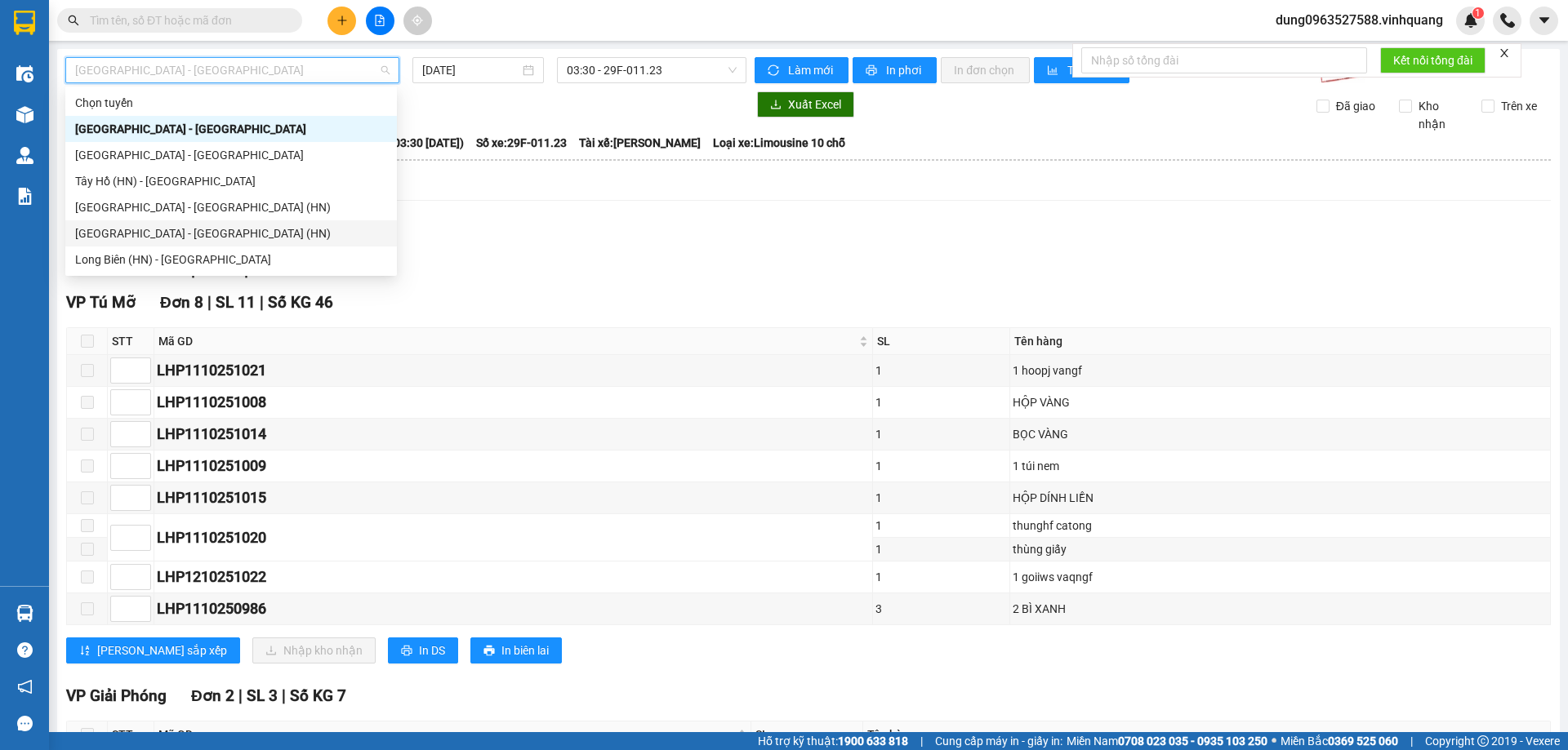
click at [155, 231] on div "[GEOGRAPHIC_DATA] - [GEOGRAPHIC_DATA] (HN)" at bounding box center [230, 234] width 312 height 18
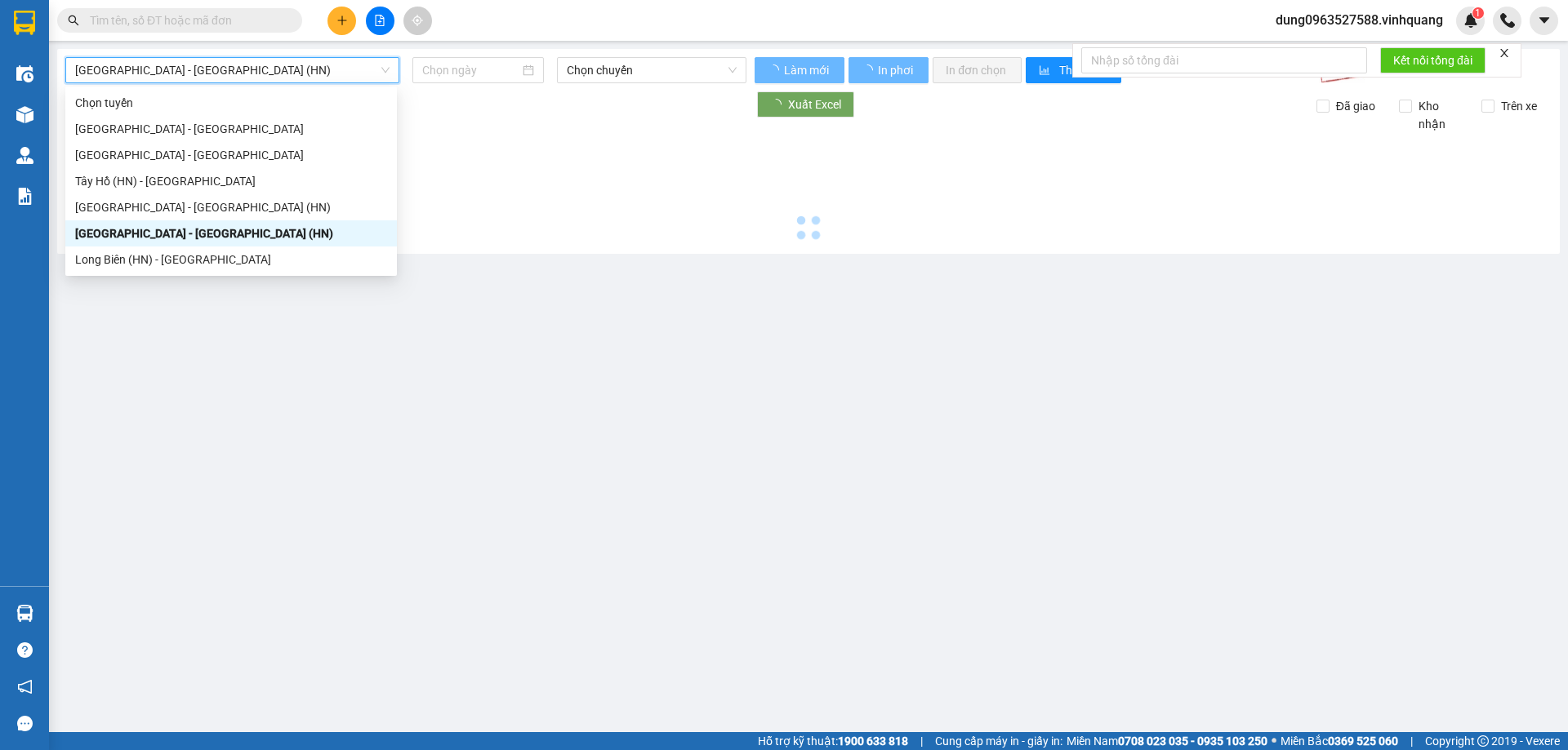
type input "[DATE]"
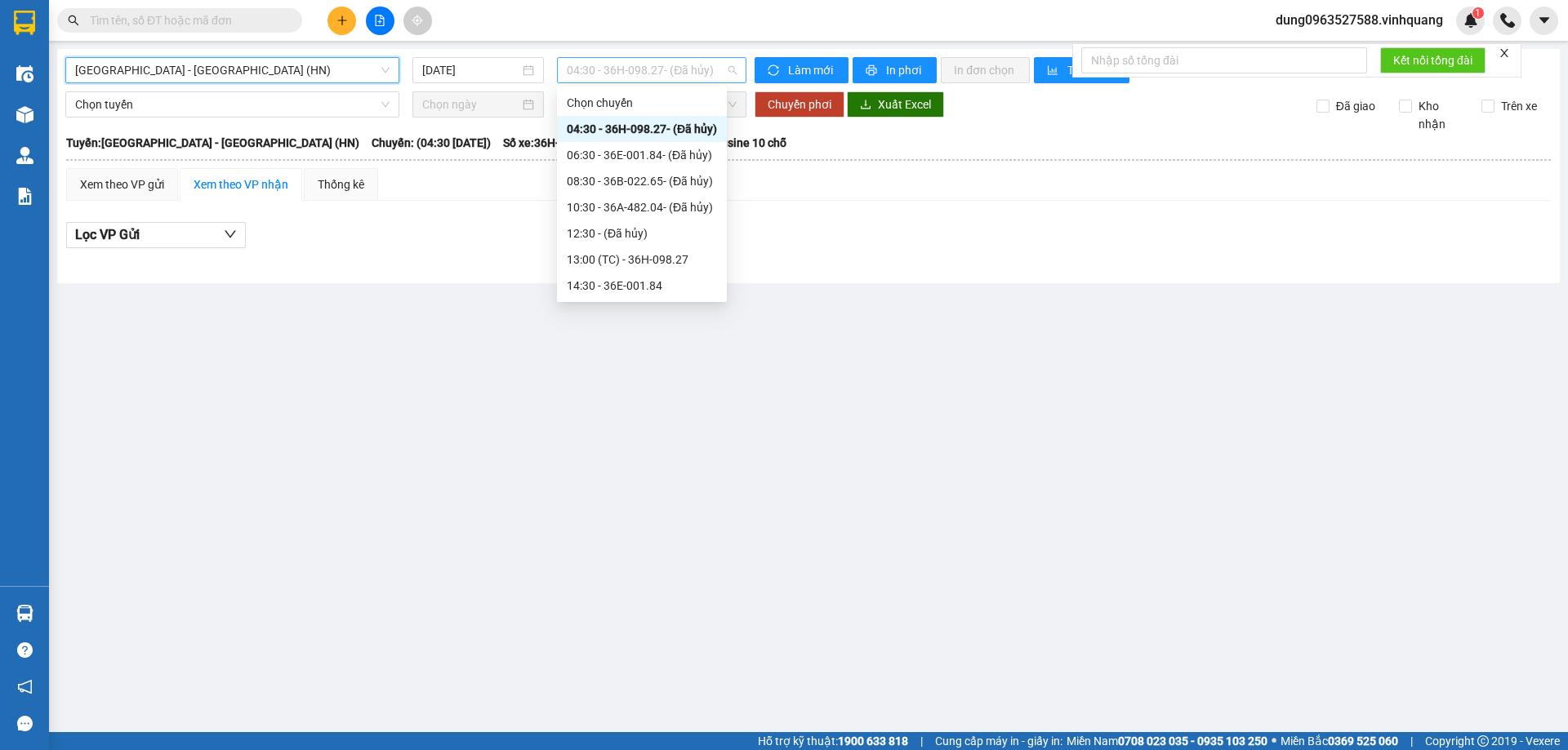
click at [727, 66] on span "04:30 - 36H-098.27 - (Đã hủy)" at bounding box center [652, 69] width 170 height 25
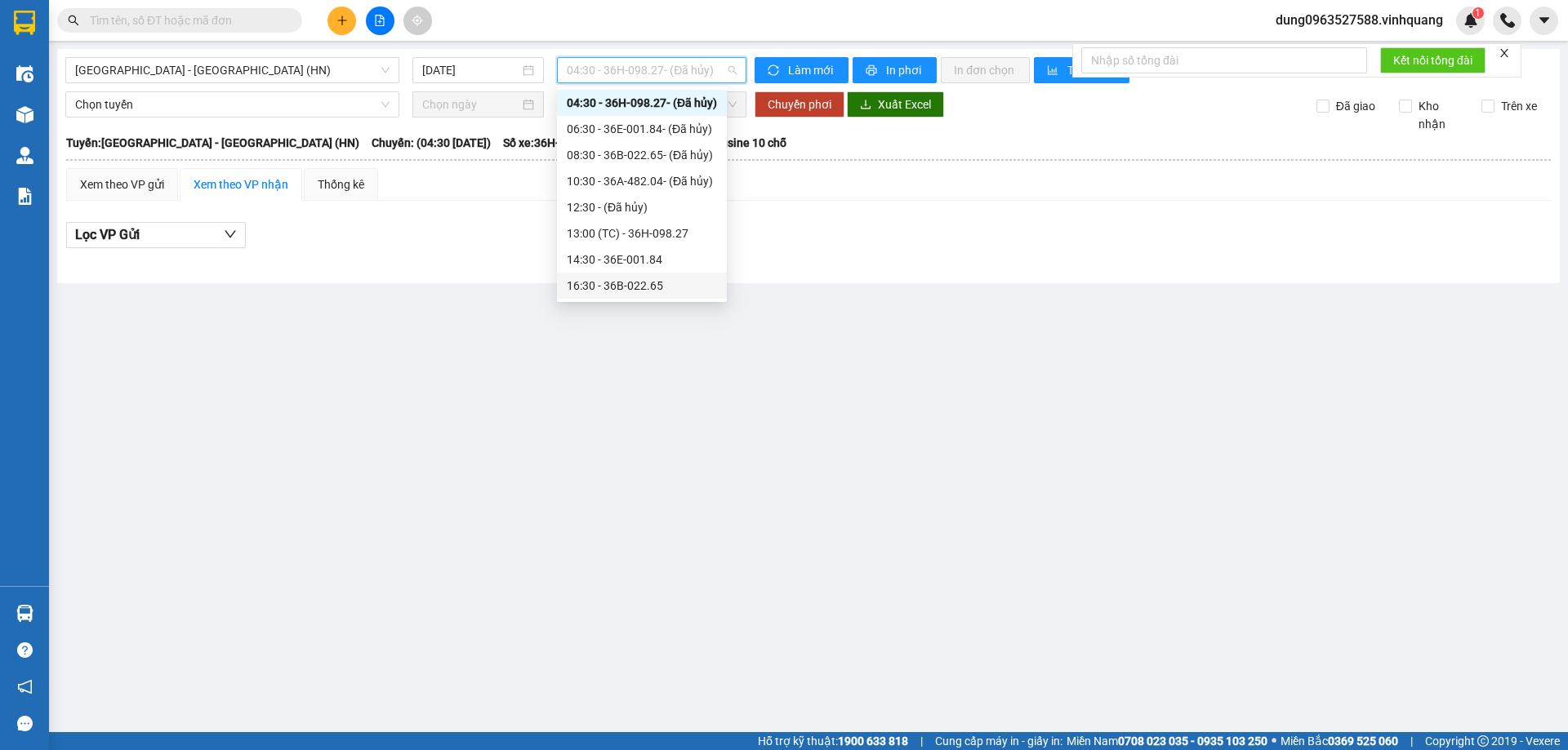
click at [588, 280] on div "16:30 - 36B-022.65" at bounding box center [641, 286] width 150 height 18
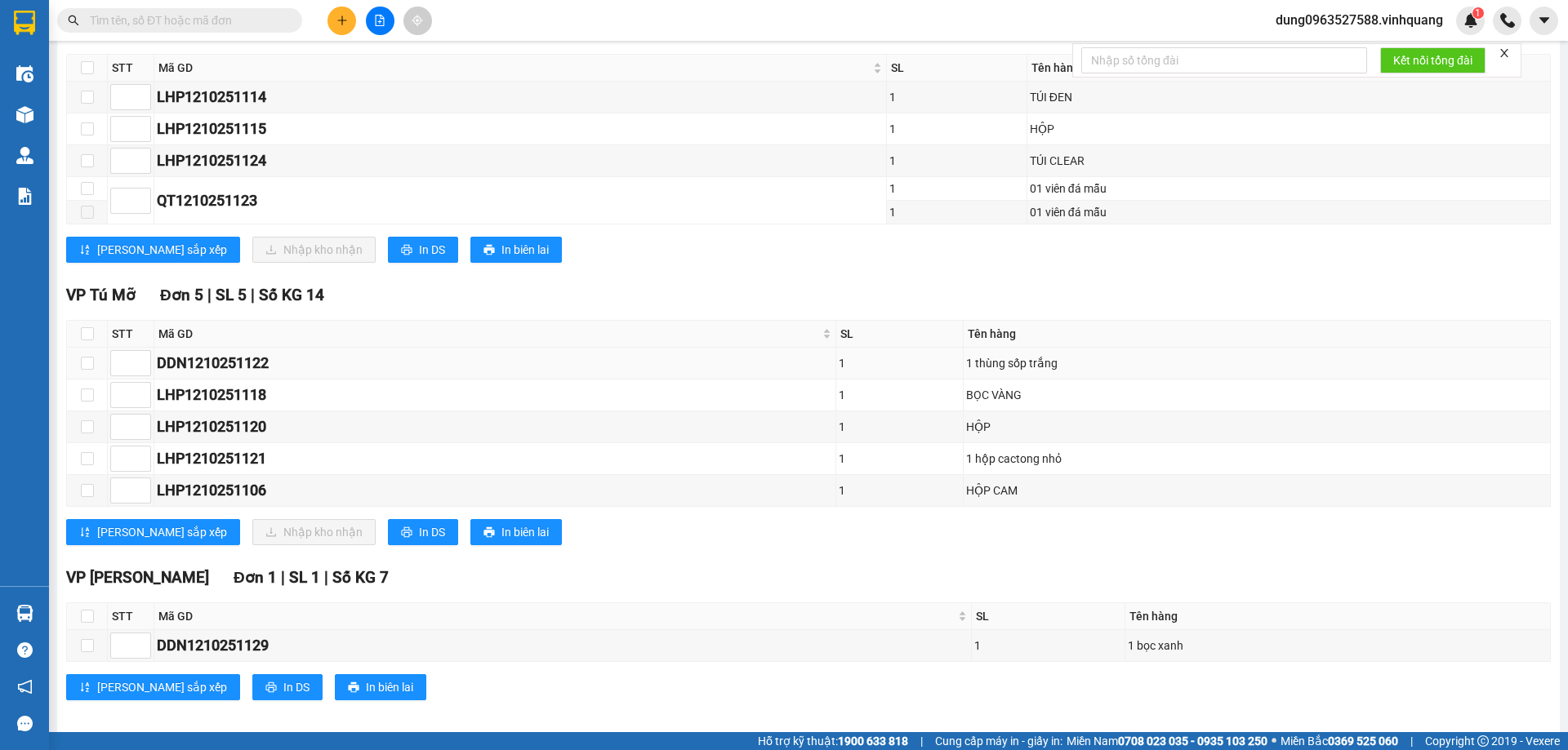
scroll to position [288, 0]
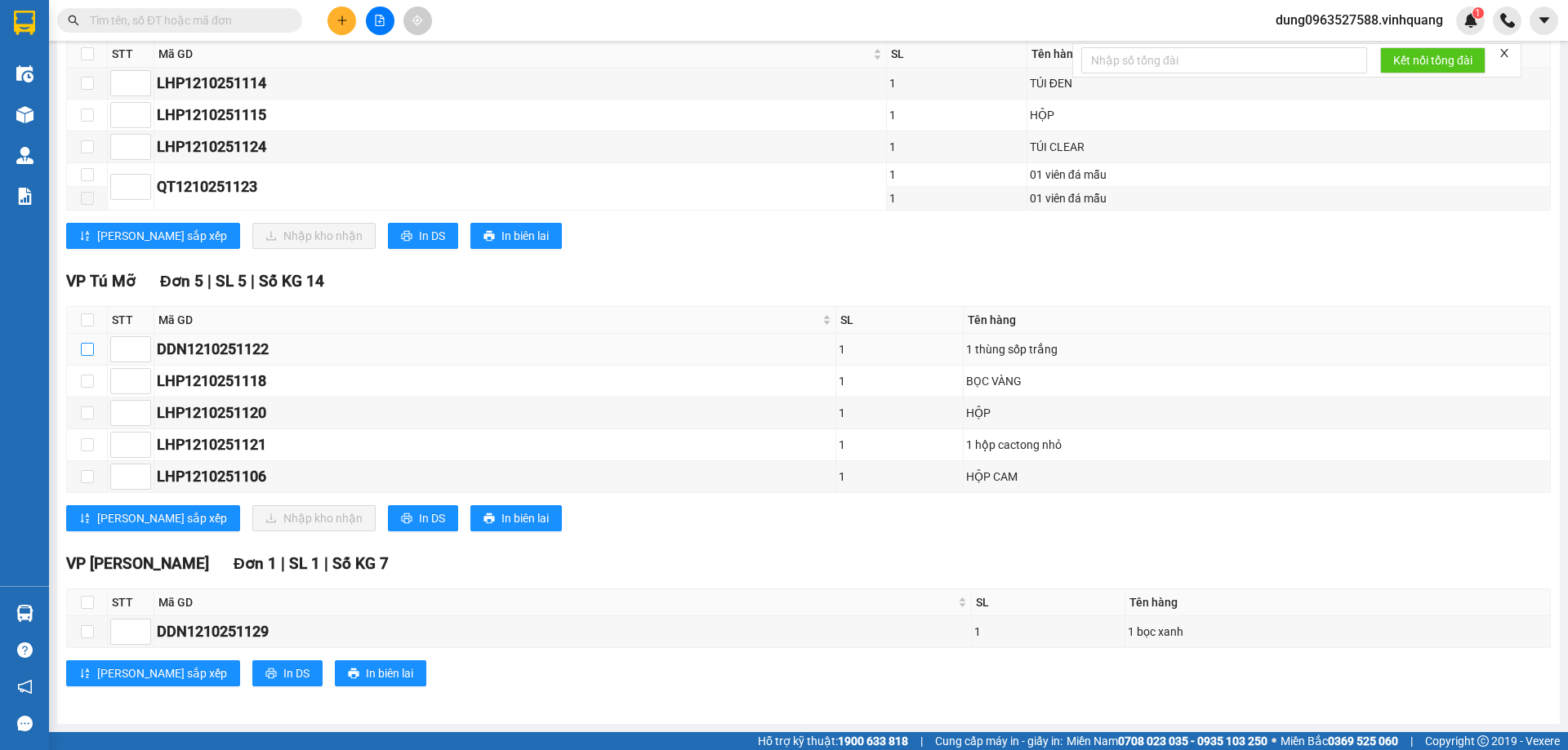
click at [89, 345] on input "checkbox" at bounding box center [87, 349] width 13 height 13
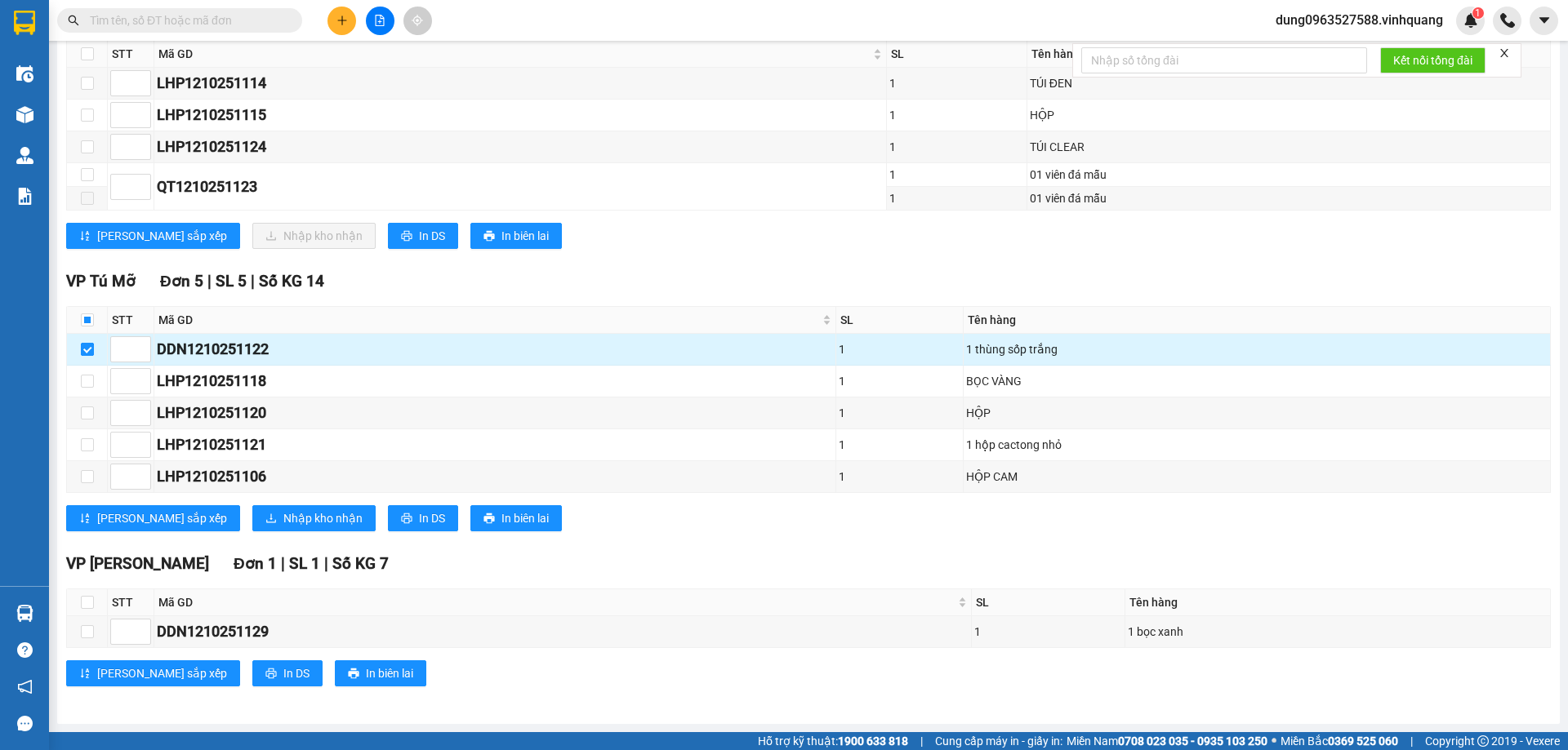
click at [87, 352] on input "checkbox" at bounding box center [87, 349] width 13 height 13
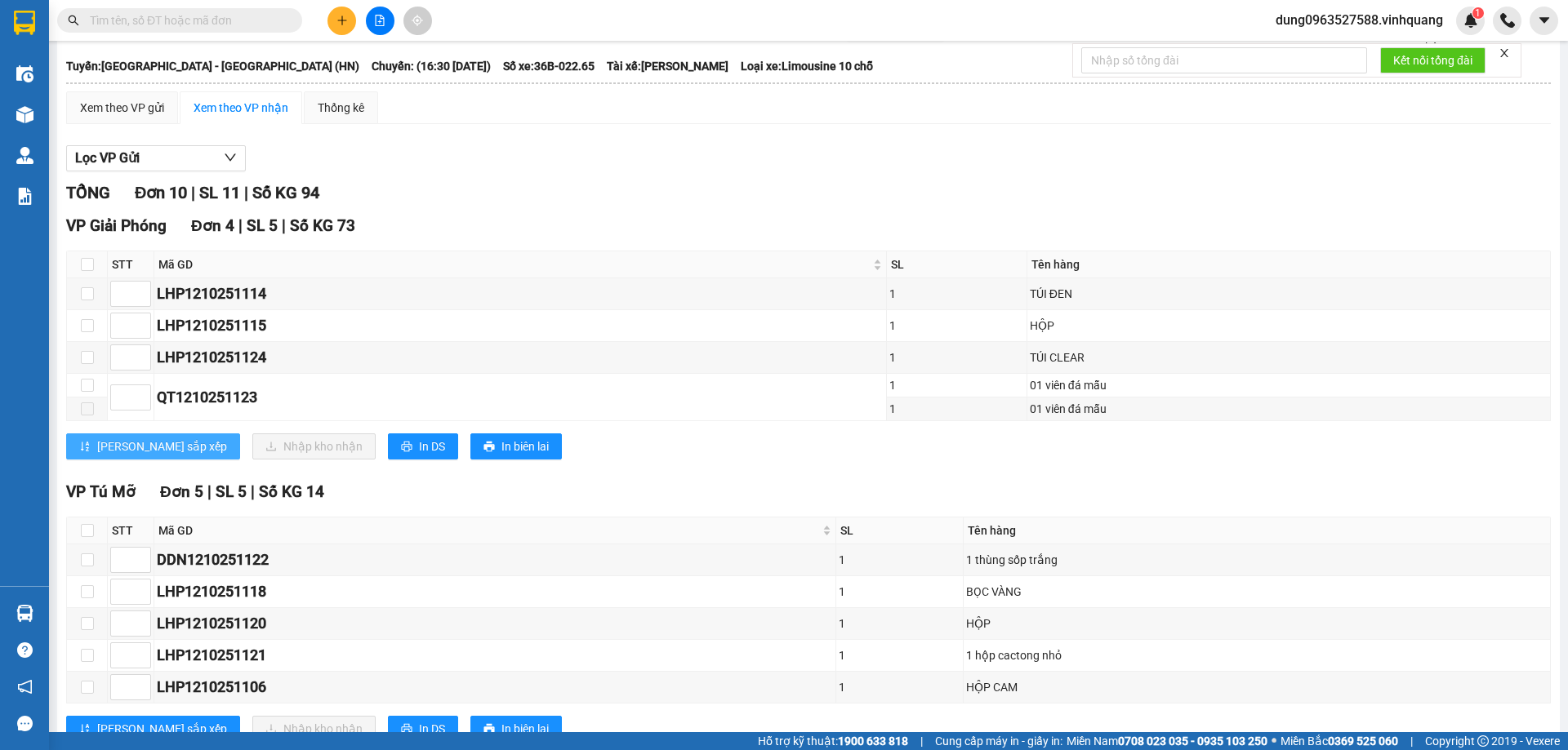
scroll to position [42, 0]
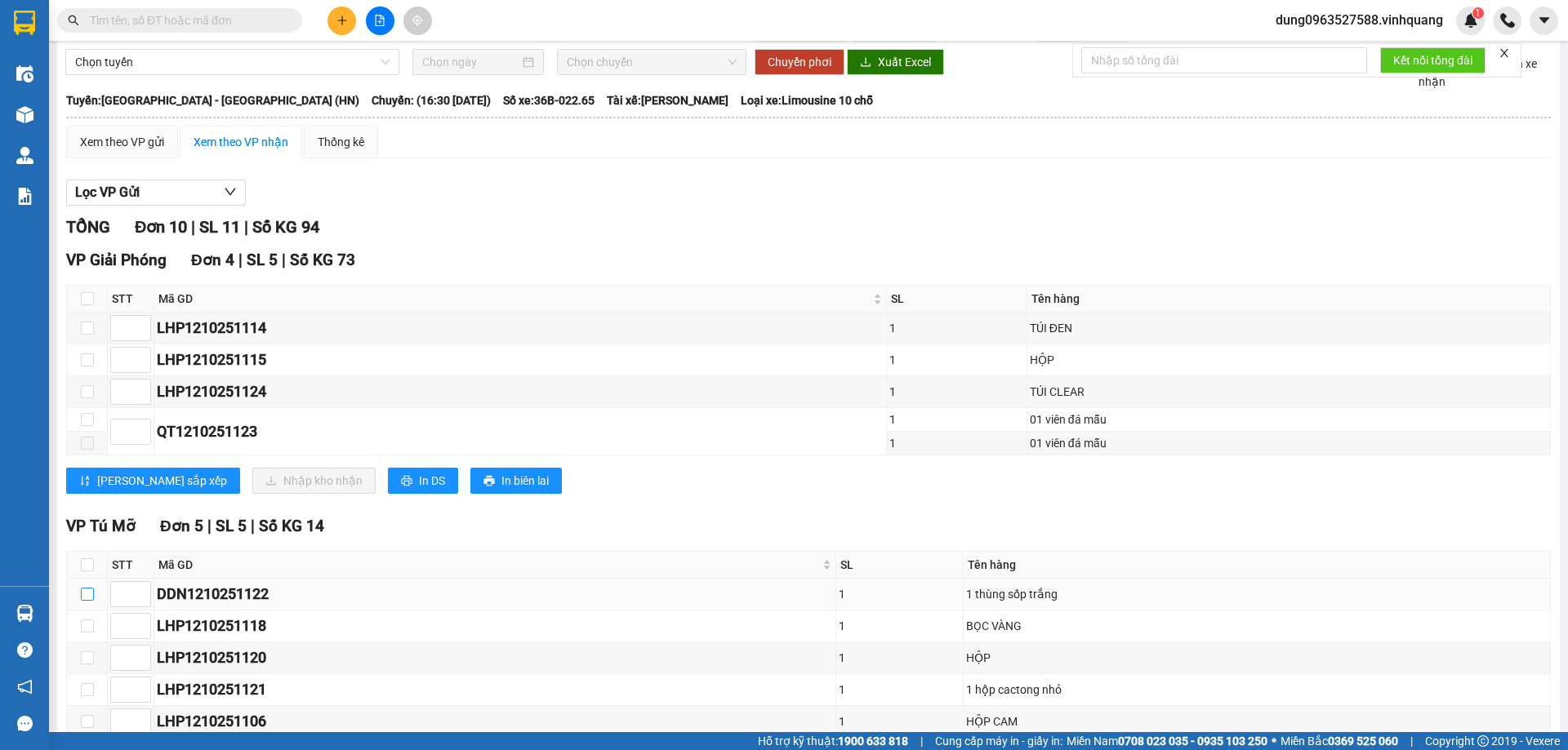
click at [85, 597] on input "checkbox" at bounding box center [87, 595] width 13 height 13
checkbox input "true"
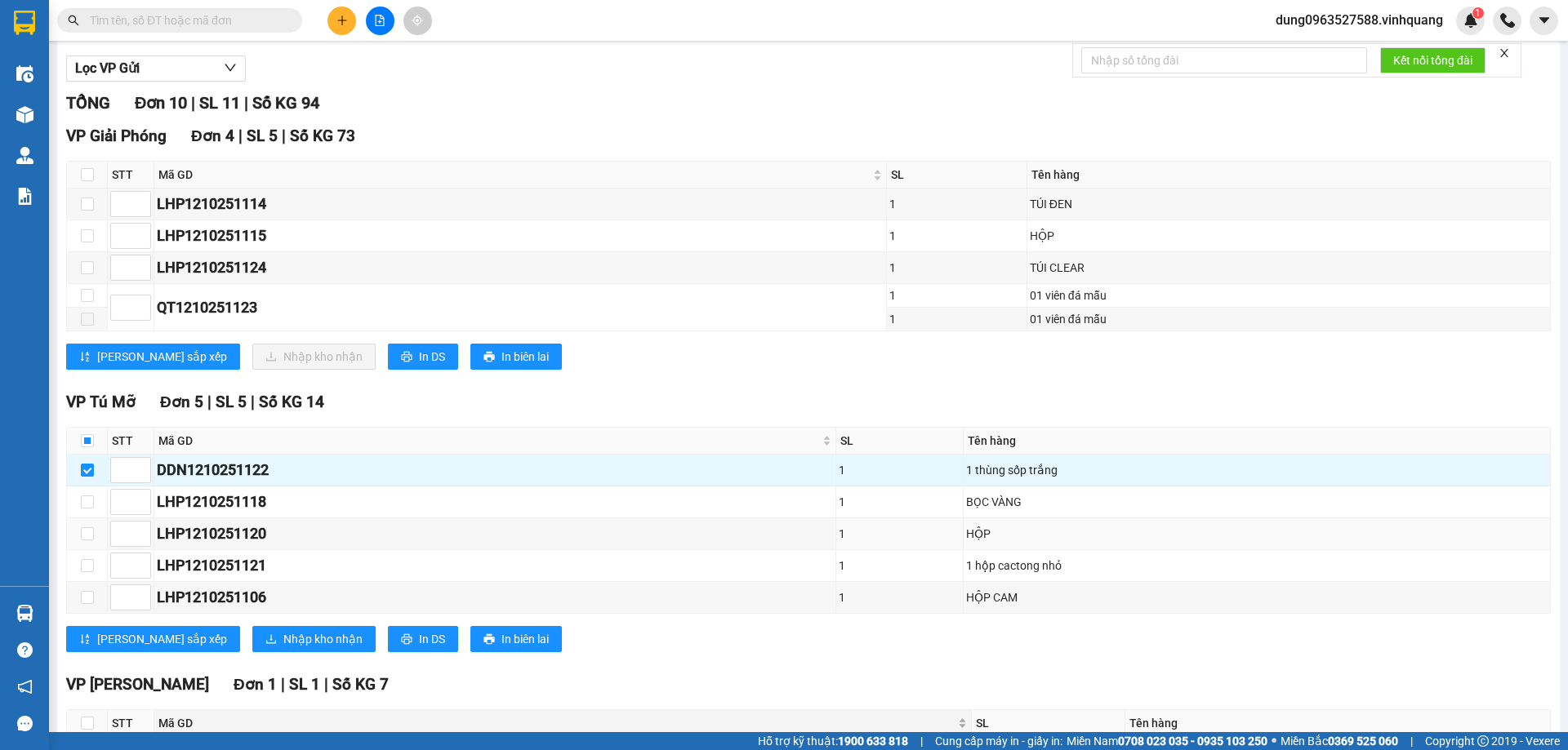
scroll to position [288, 0]
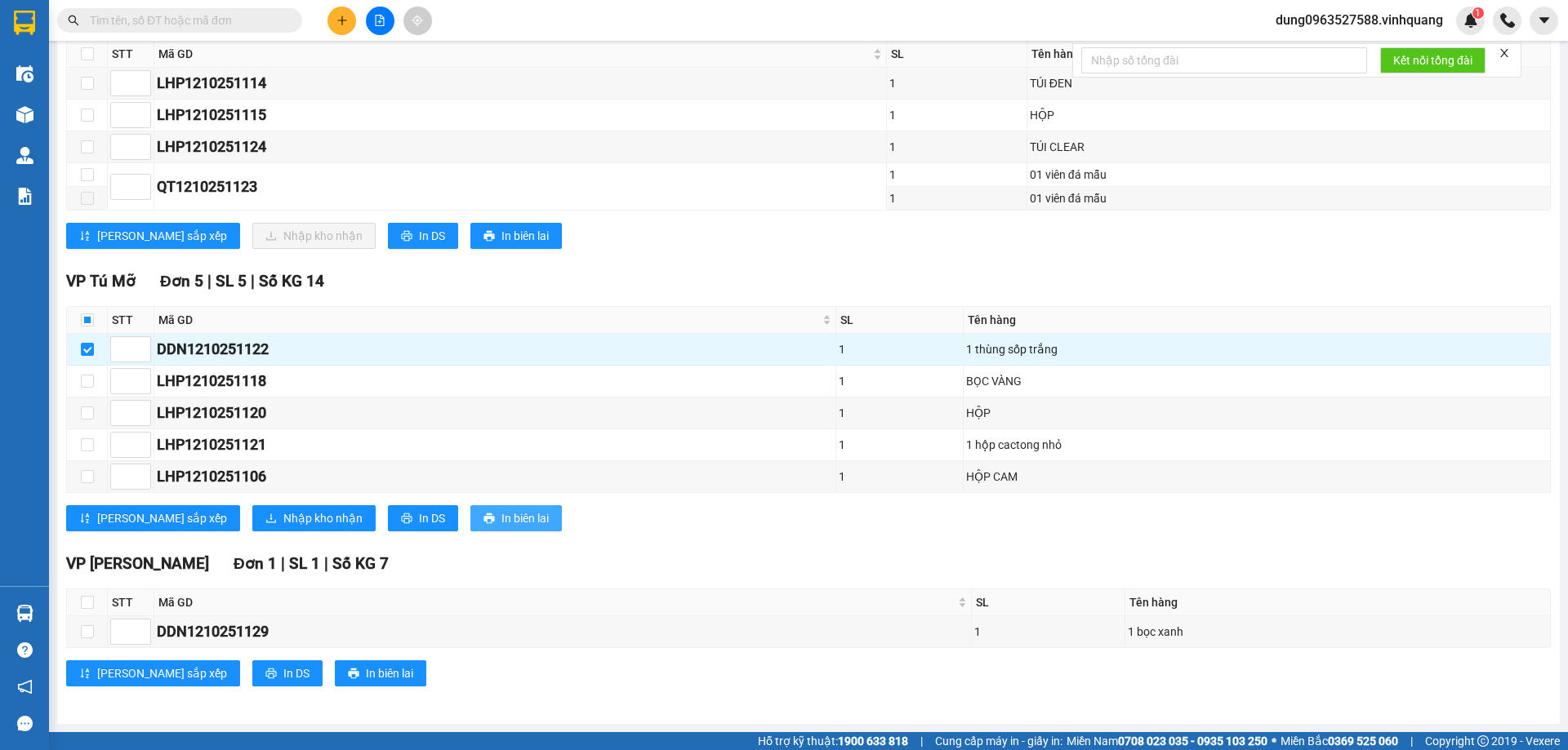
click at [502, 514] on span "In biên lai" at bounding box center [525, 519] width 48 height 18
